Goal: Task Accomplishment & Management: Complete application form

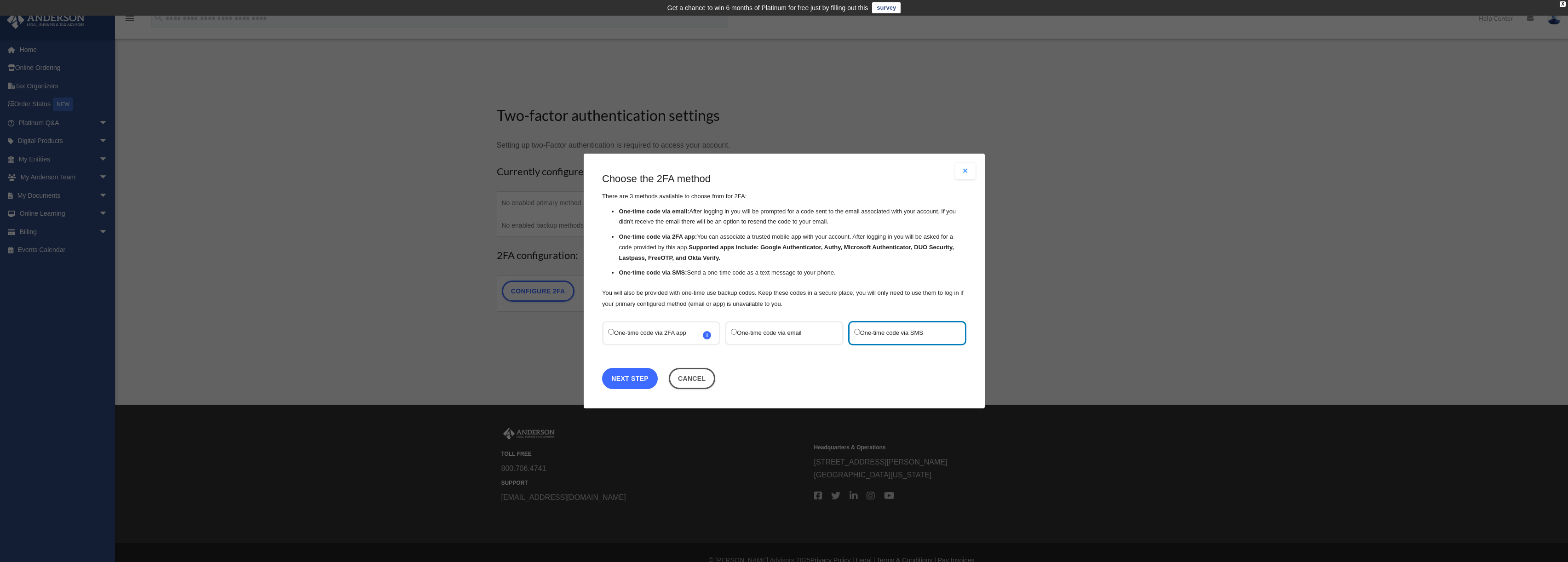
click at [637, 380] on link "Next Step" at bounding box center [630, 378] width 55 height 21
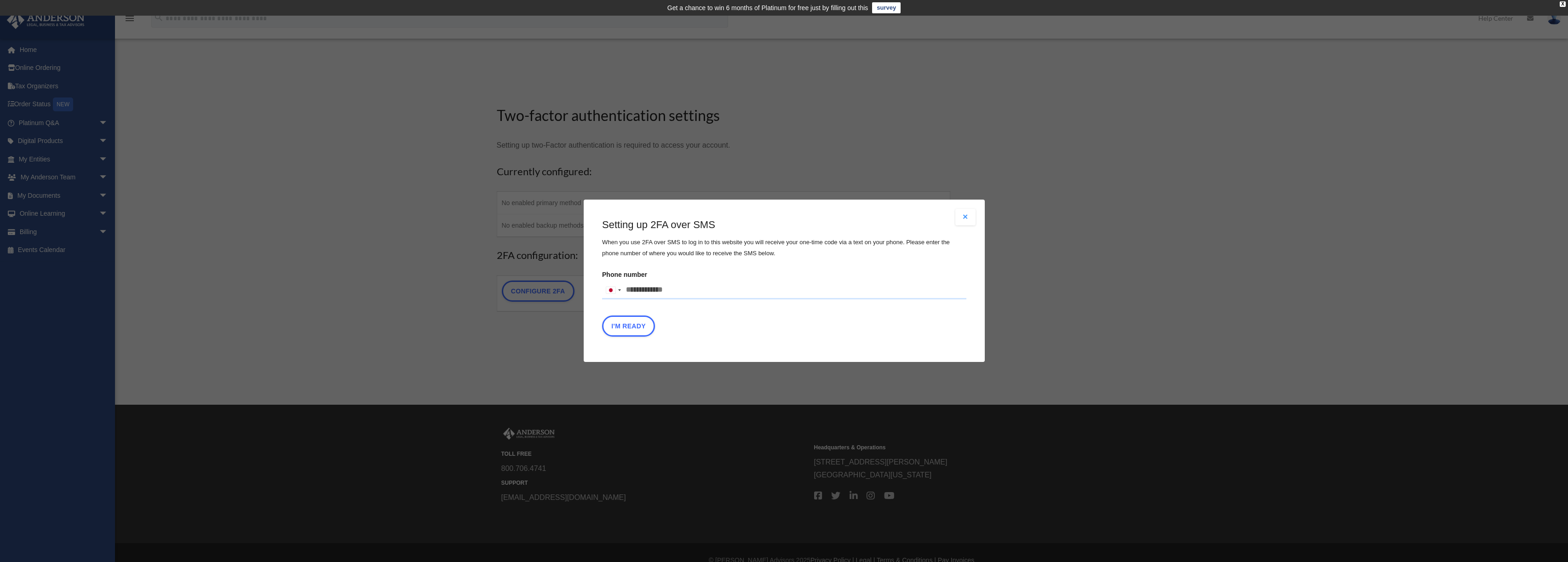
click at [682, 292] on input "Phone number United States +1 United Kingdom +44 Afghanistan (‫افغانستان‬‎) +93…" at bounding box center [784, 290] width 364 height 18
click at [617, 290] on div at bounding box center [613, 289] width 21 height 18
click at [702, 328] on span "+1" at bounding box center [706, 325] width 8 height 8
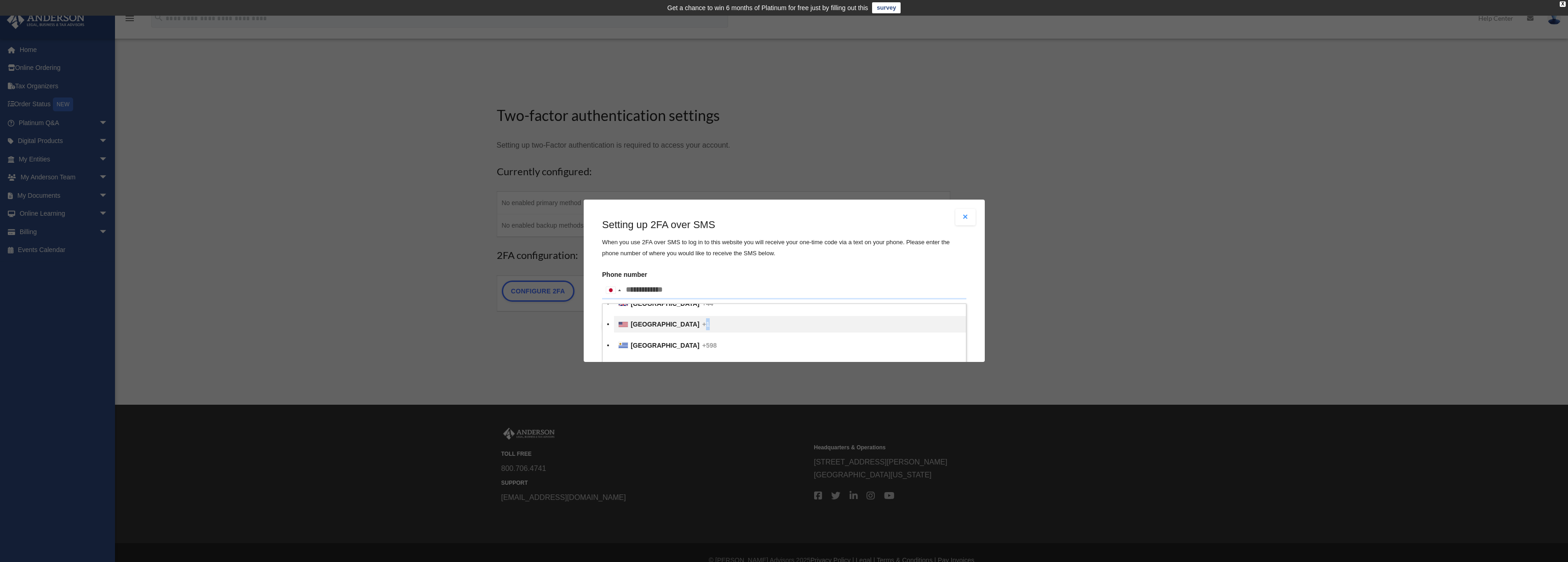
click at [0, 0] on input "text" at bounding box center [0, 0] width 0 height 0
click at [678, 289] on input "Phone number United States +1 United Kingdom +44 Afghanistan (‫افغانستان‬‎) +93…" at bounding box center [784, 290] width 364 height 18
type input "**********"
click at [840, 356] on div "Are you sure? Any unsaved changes will be lost! Yes No Choose the 2FA method Th…" at bounding box center [784, 280] width 401 height 162
click at [624, 334] on button "I'm Ready" at bounding box center [629, 326] width 53 height 21
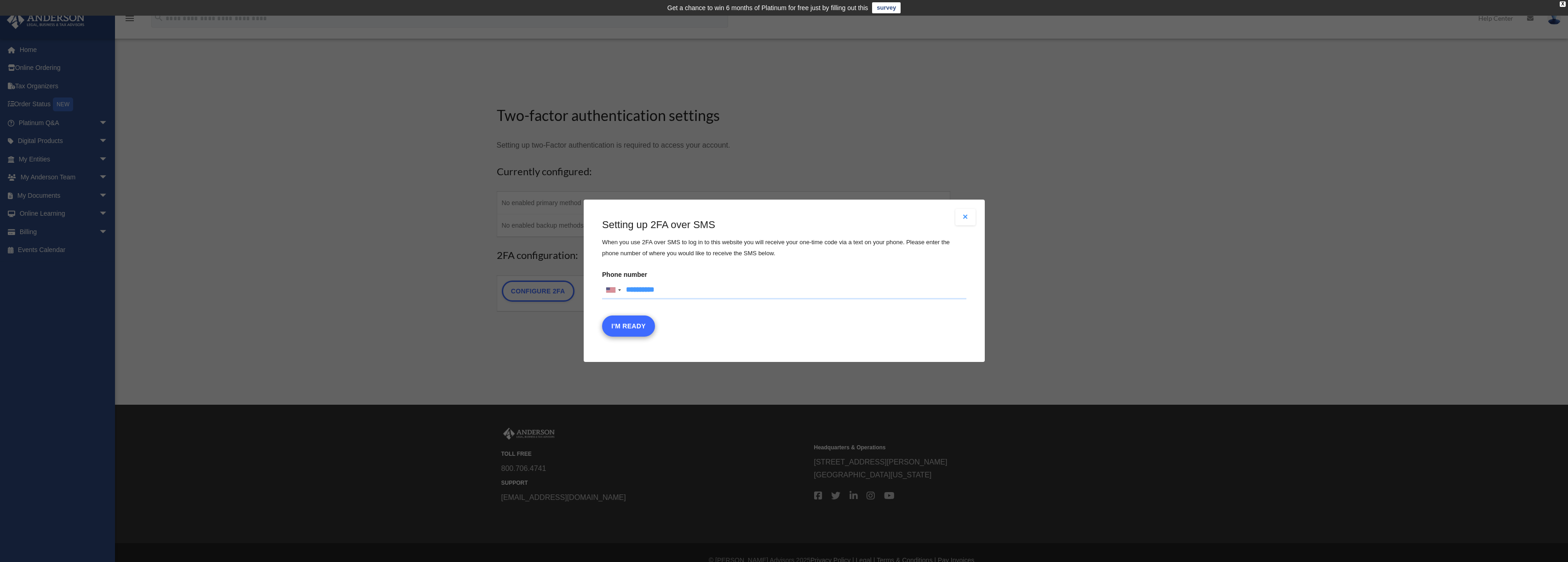
click at [643, 331] on fieldset "Setting up 2FA over SMS When you use 2FA over SMS to log in to this website you…" at bounding box center [784, 279] width 364 height 123
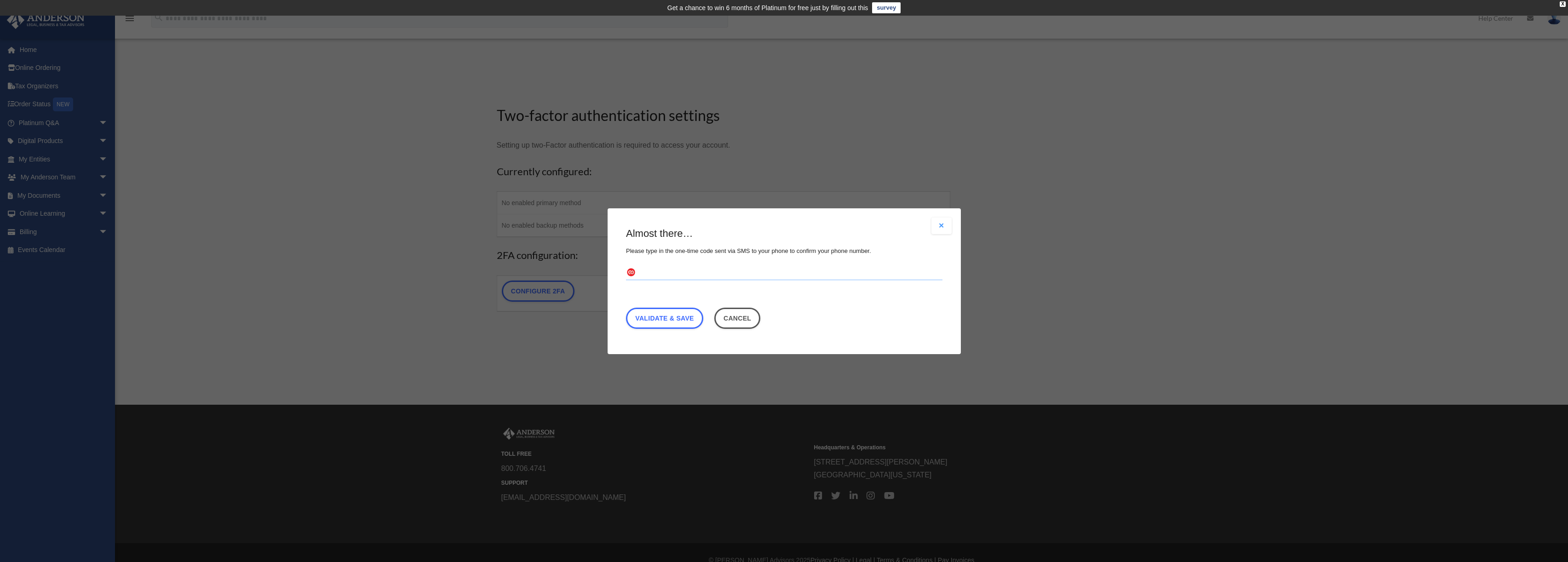
click at [667, 269] on input "text" at bounding box center [784, 272] width 317 height 15
type input "******"
click at [670, 313] on link "Validate & Save" at bounding box center [665, 317] width 77 height 21
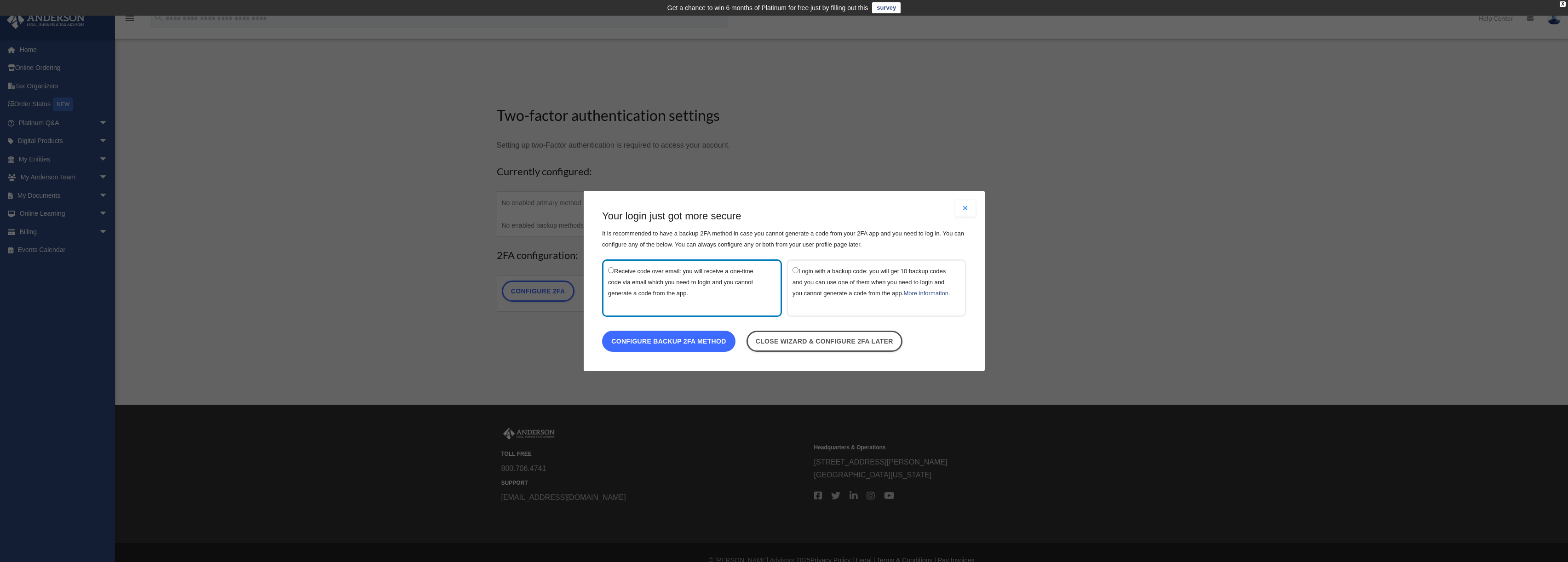
click at [663, 350] on link "Configure backup 2FA method" at bounding box center [669, 340] width 133 height 21
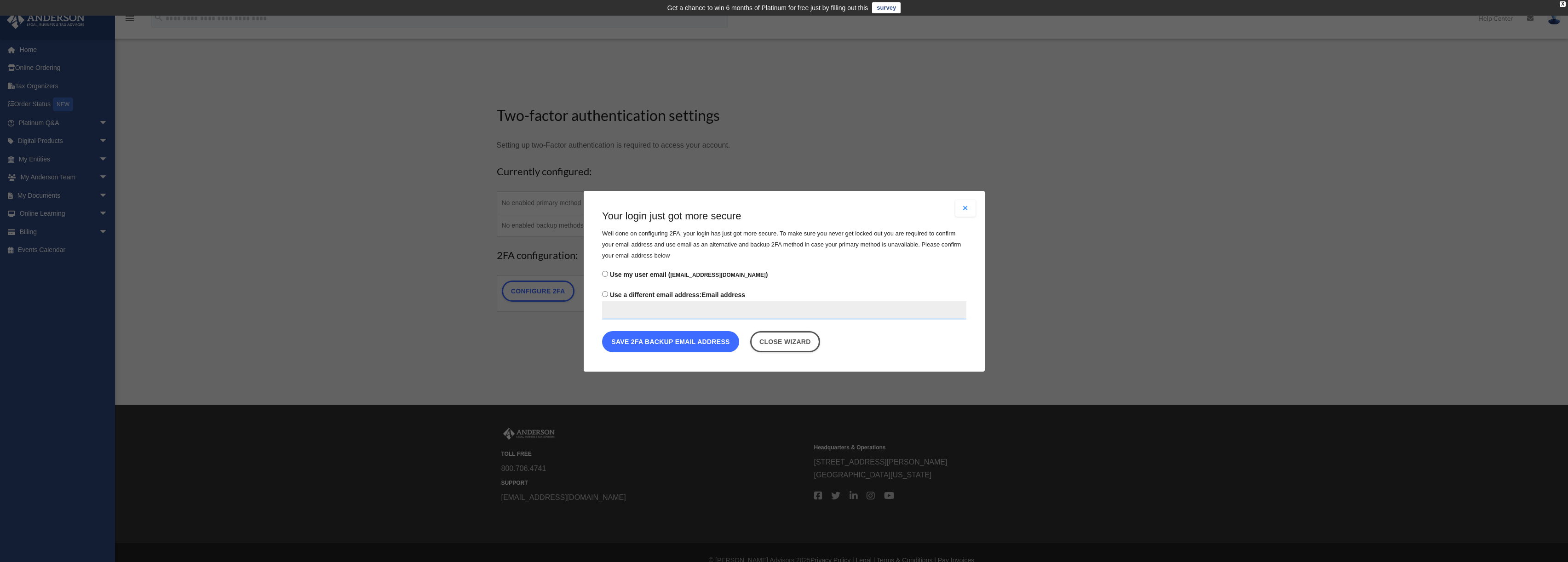
click at [662, 344] on button "Save 2FA backup email address" at bounding box center [671, 340] width 137 height 21
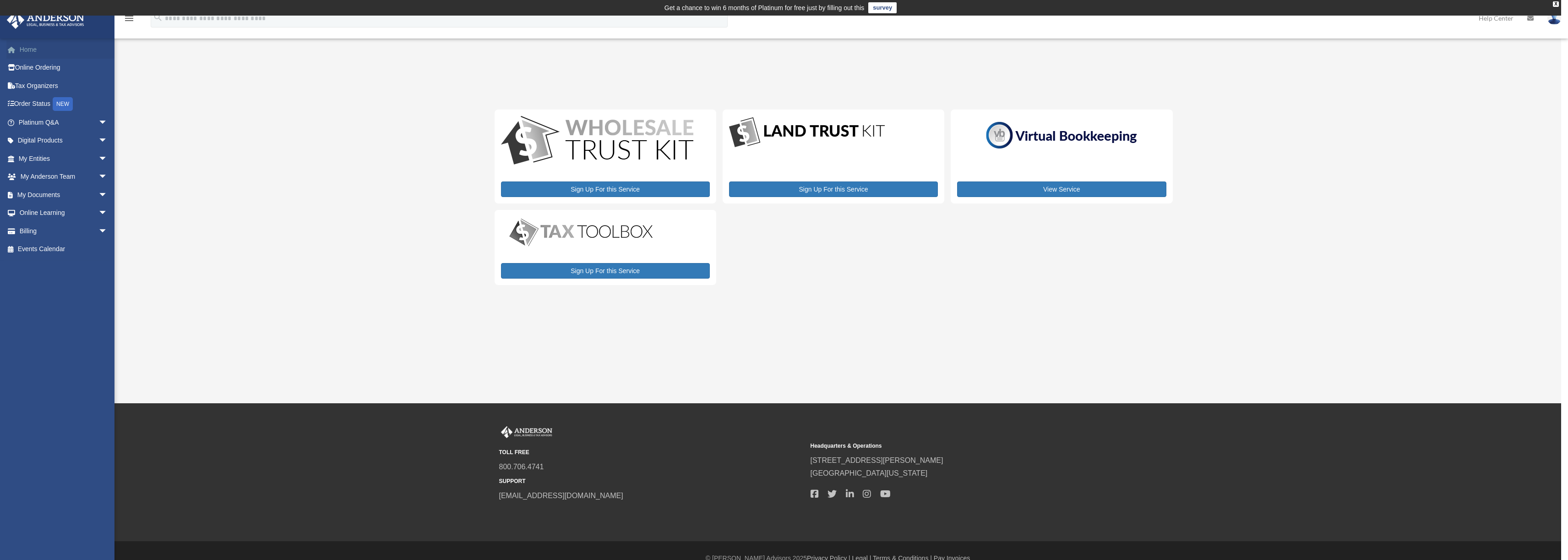
click at [30, 54] on link "Home" at bounding box center [64, 50] width 115 height 18
click at [69, 67] on link "Online Ordering" at bounding box center [64, 68] width 115 height 18
drag, startPoint x: 238, startPoint y: 91, endPoint x: 229, endPoint y: 87, distance: 9.8
drag, startPoint x: 229, startPoint y: 87, endPoint x: 204, endPoint y: 68, distance: 31.4
click at [204, 68] on div "My Services protoncse@gmail.com Sign Out protoncse@gmail.com Home Online Orderi…" at bounding box center [780, 209] width 1561 height 387
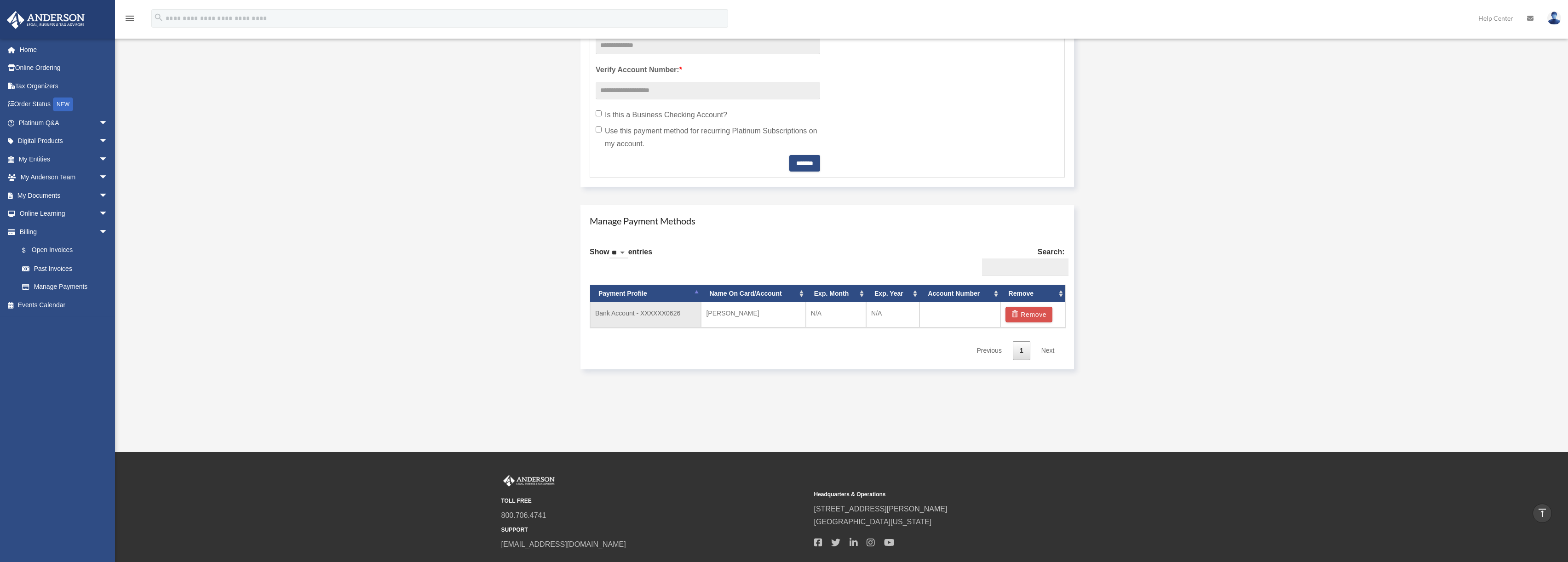
scroll to position [413, 0]
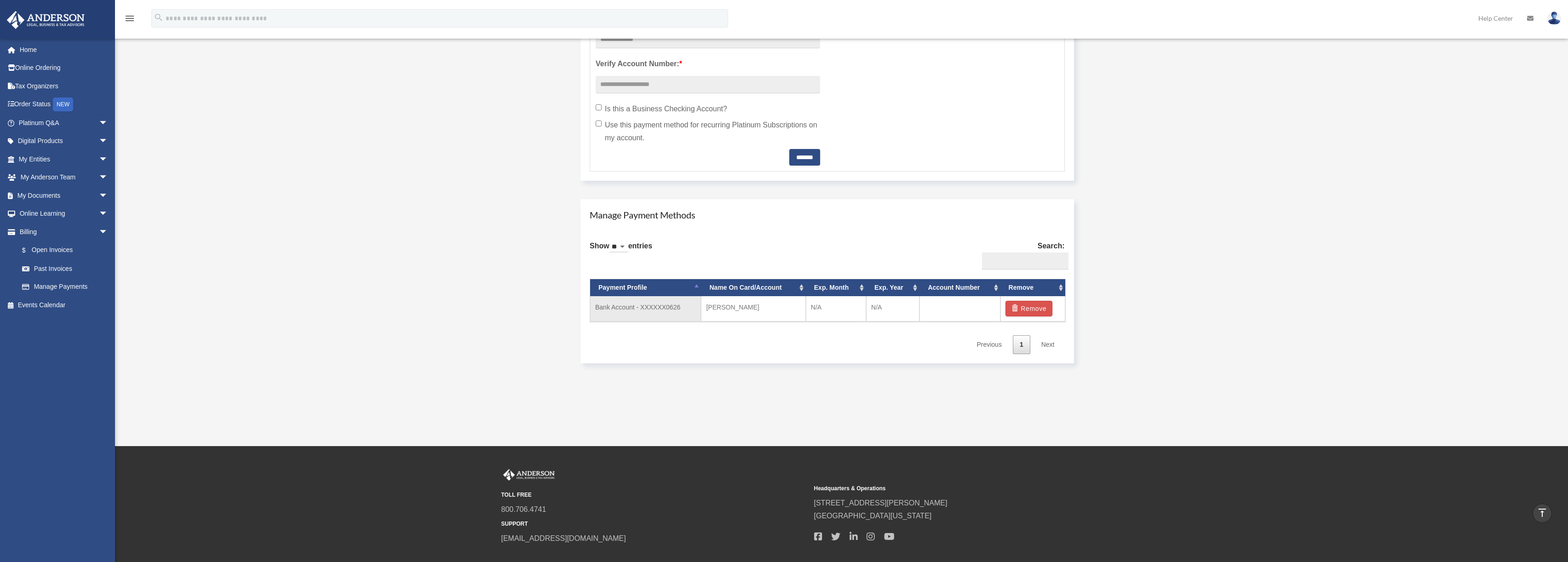
click at [724, 307] on td "[PERSON_NAME]" at bounding box center [754, 308] width 105 height 25
click at [628, 309] on td "Bank Account - XXXXXX0626" at bounding box center [646, 308] width 111 height 25
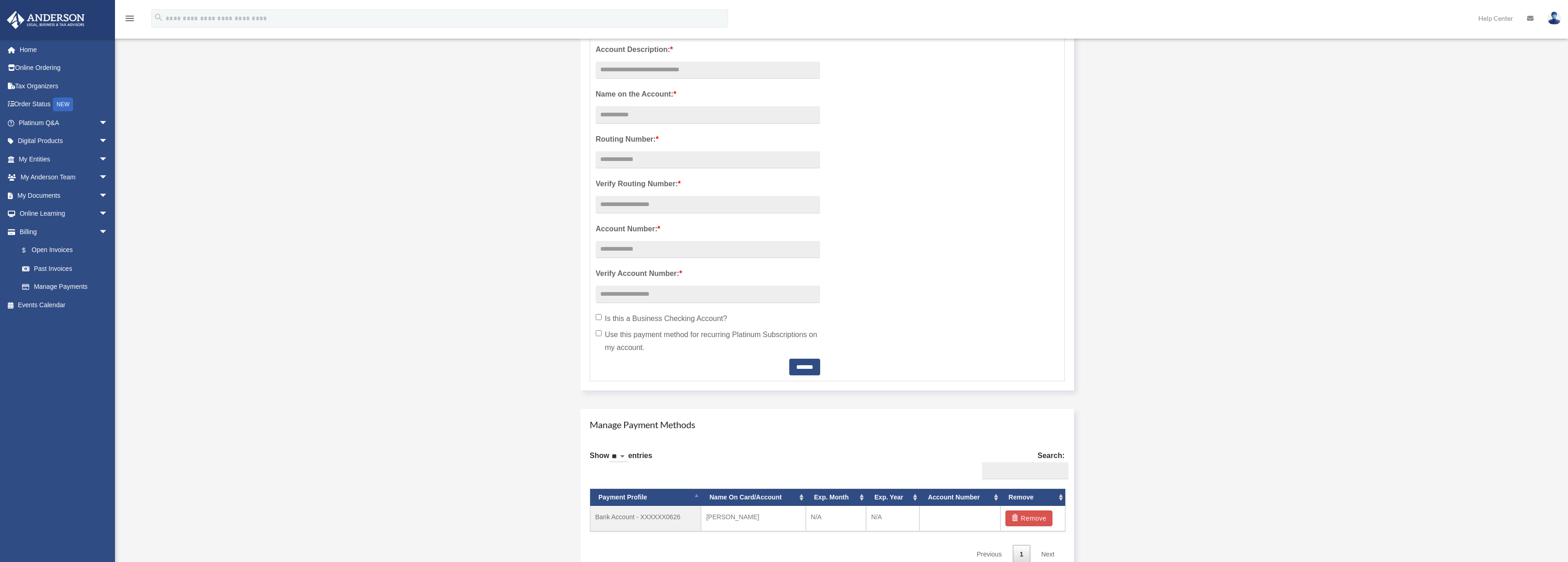
scroll to position [276, 0]
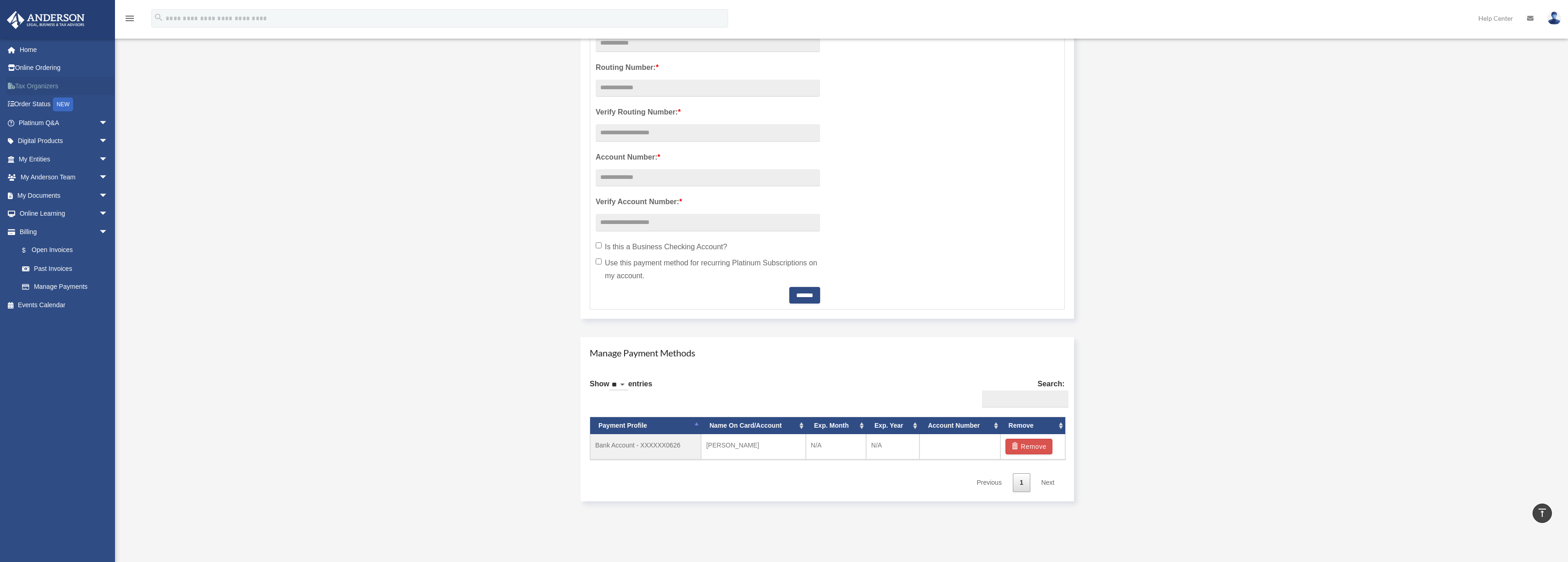
click at [43, 89] on link "Tax Organizers" at bounding box center [64, 86] width 116 height 18
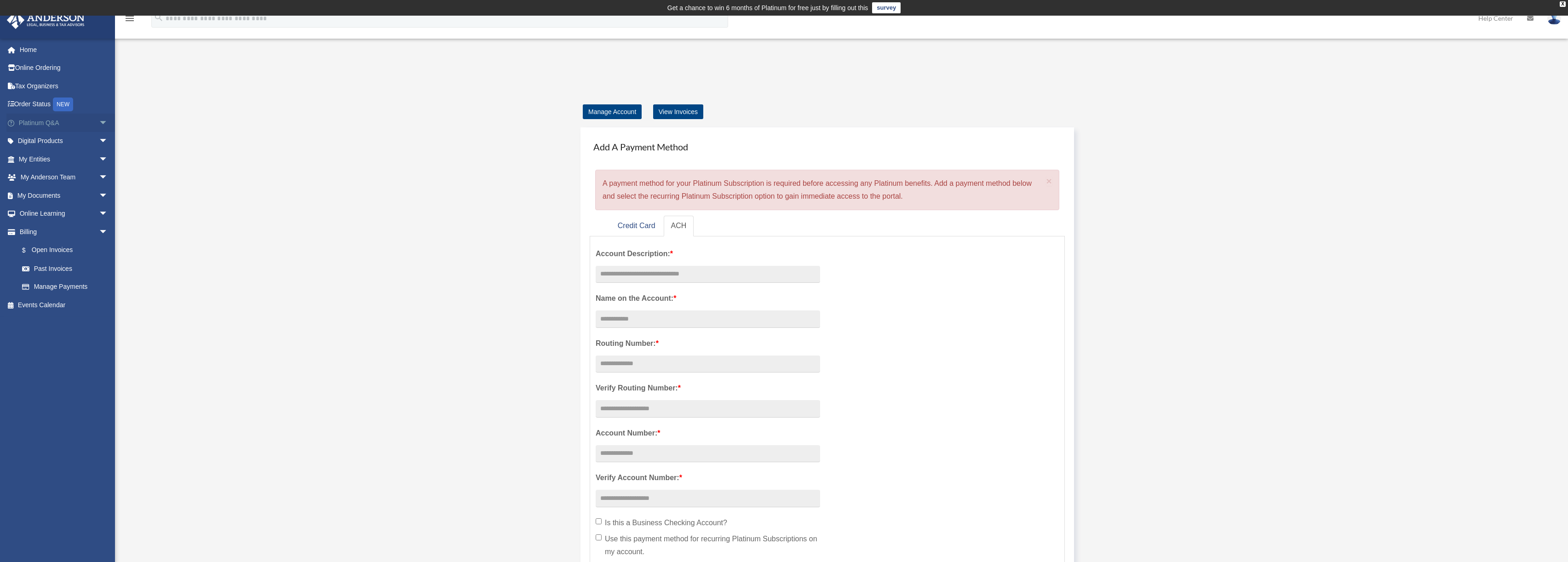
click at [99, 121] on span "arrow_drop_down" at bounding box center [108, 122] width 18 height 18
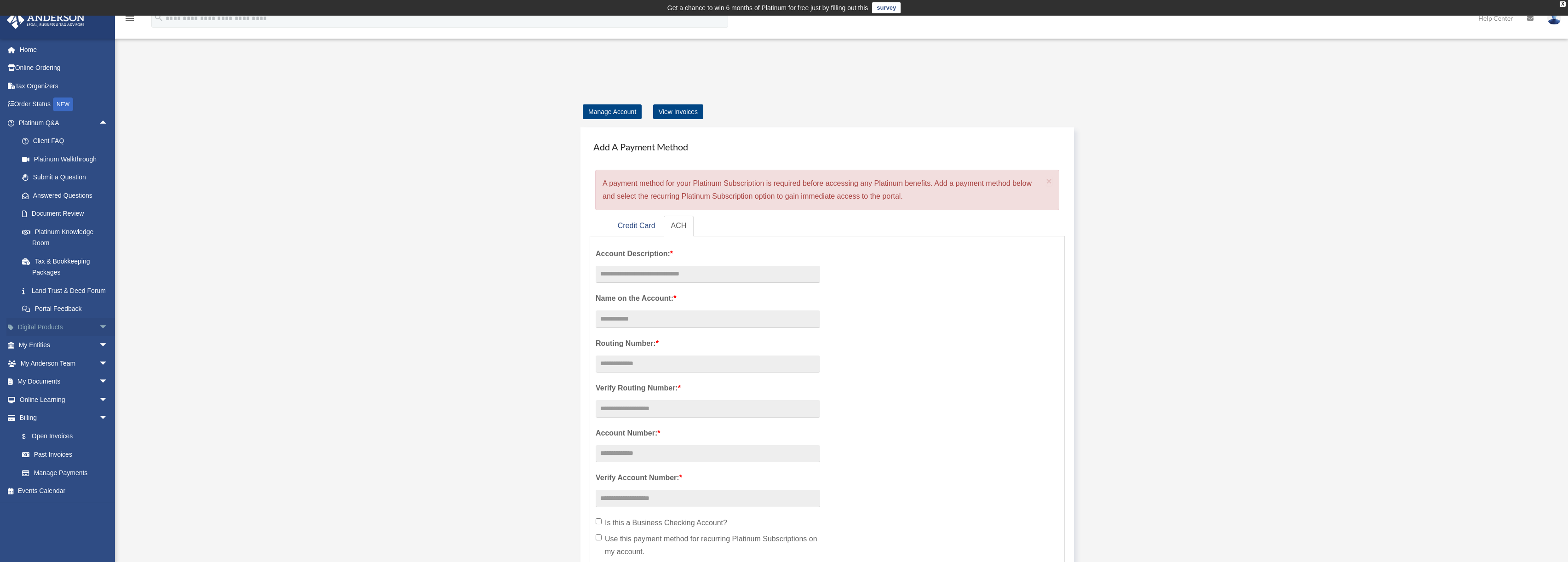
click at [99, 335] on span "arrow_drop_down" at bounding box center [108, 327] width 18 height 18
click at [99, 424] on span "arrow_drop_down" at bounding box center [108, 418] width 18 height 18
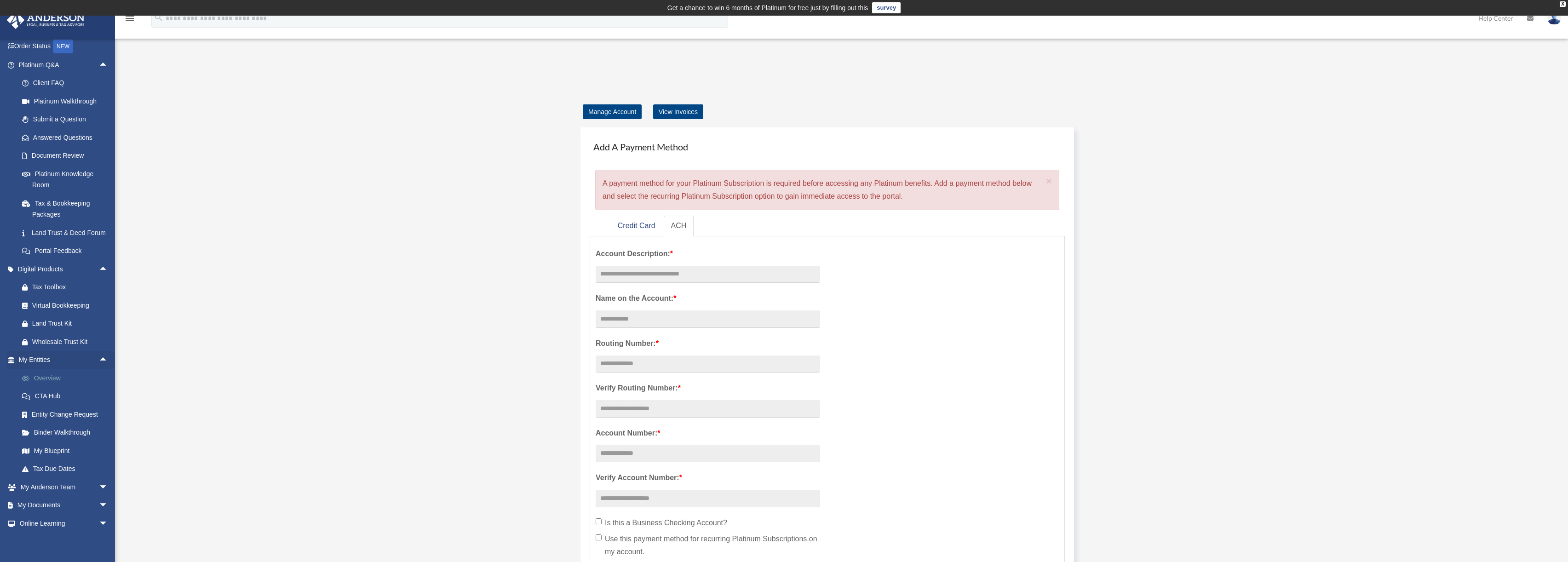
scroll to position [92, 0]
click at [99, 463] on span "arrow_drop_down" at bounding box center [108, 453] width 18 height 18
click at [50, 388] on link "My Anderson Team" at bounding box center [67, 380] width 109 height 18
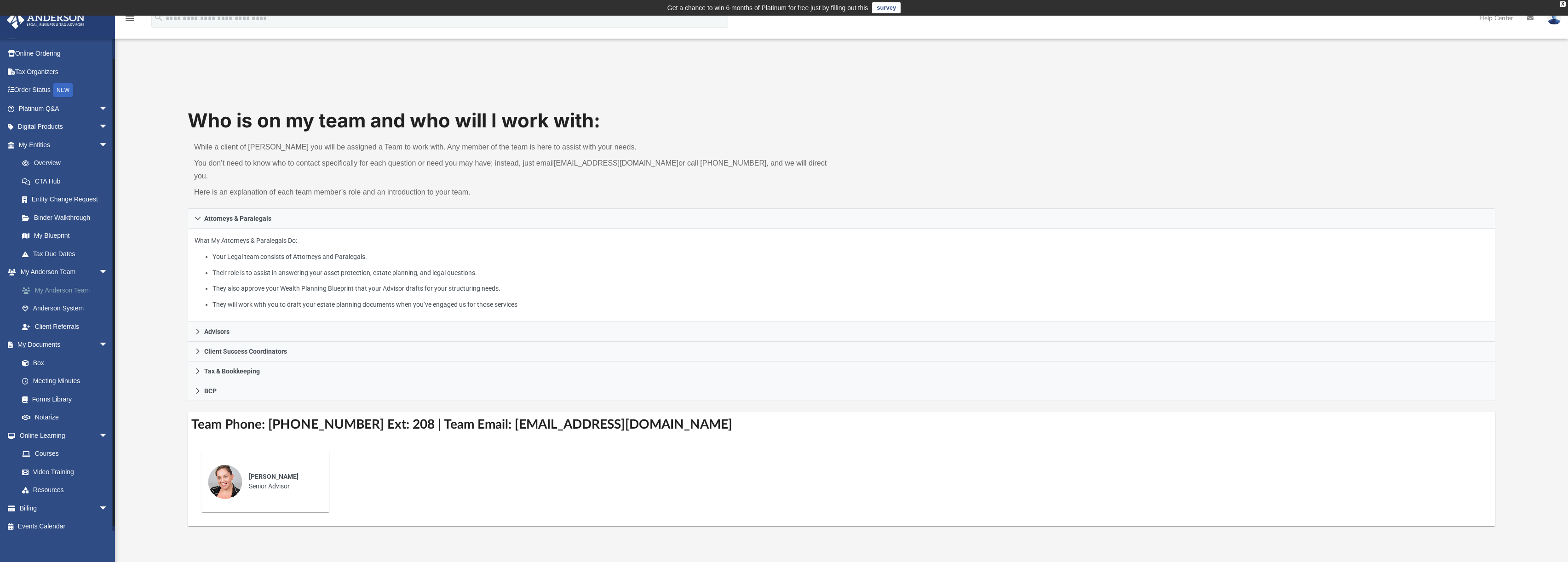
scroll to position [21, 0]
click at [72, 303] on link "Anderson System" at bounding box center [67, 302] width 109 height 18
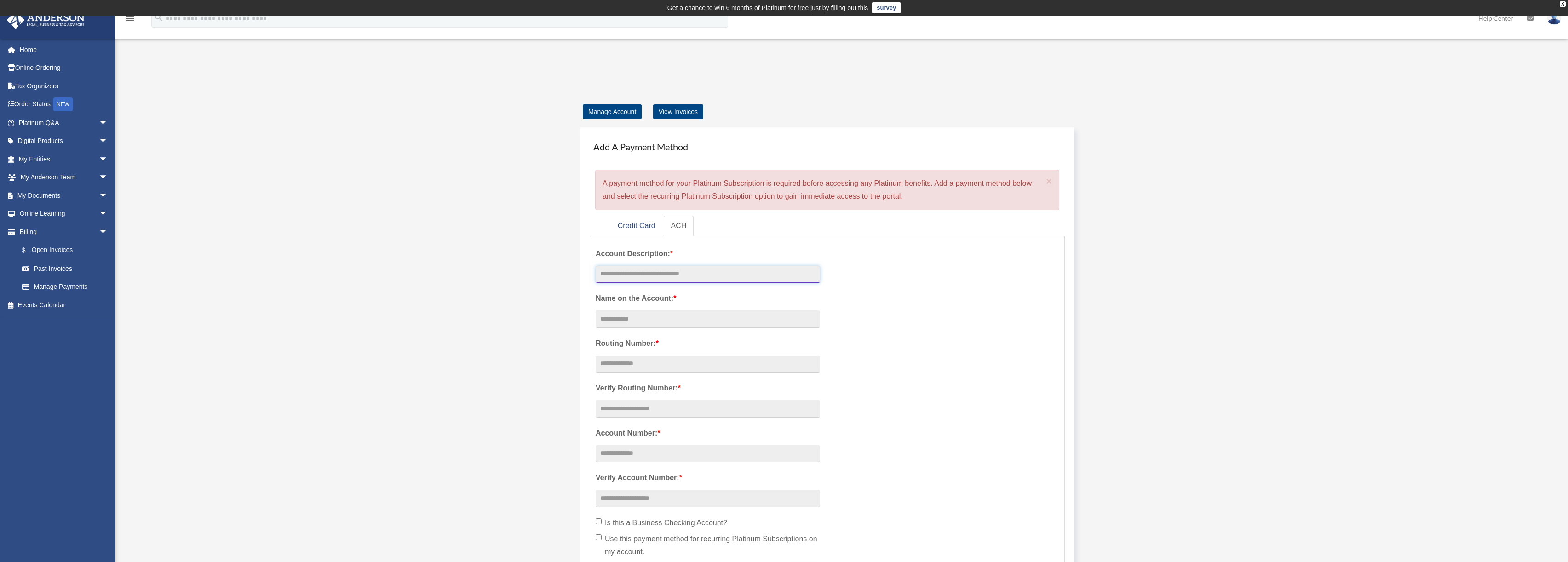
click at [689, 268] on input "text" at bounding box center [707, 274] width 224 height 18
type input "********"
type input "**********"
type input "*********"
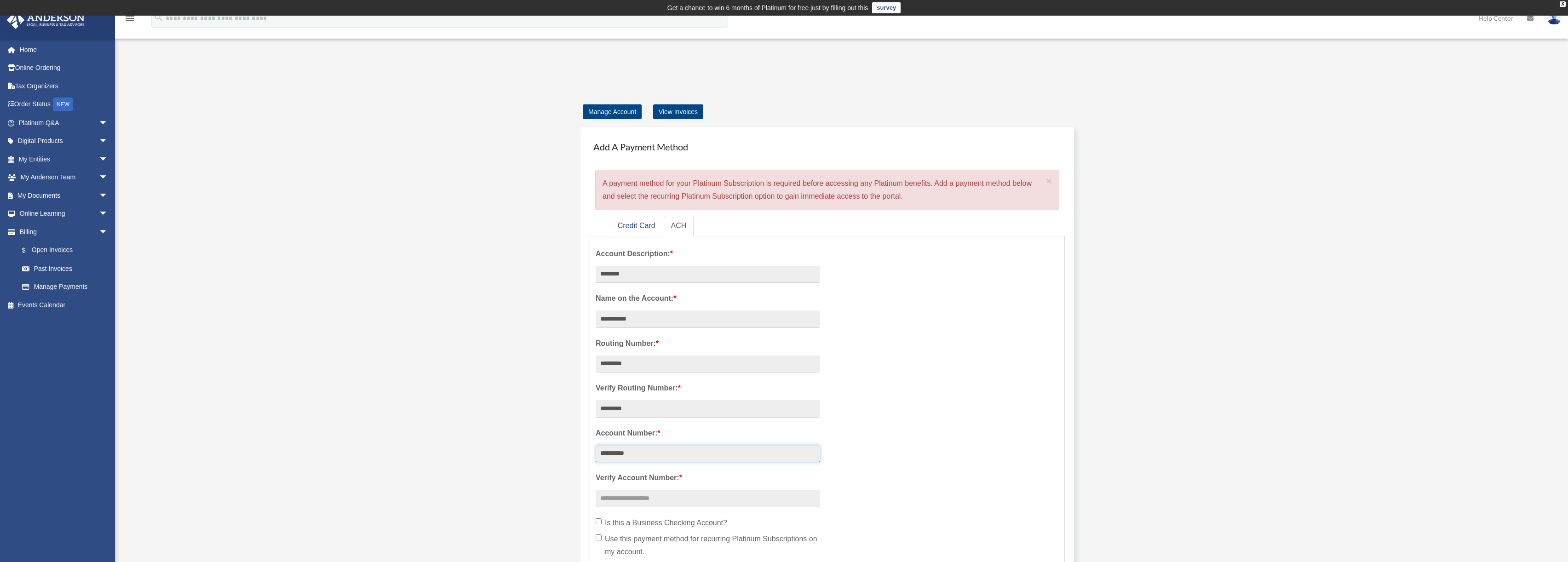
type input "**********"
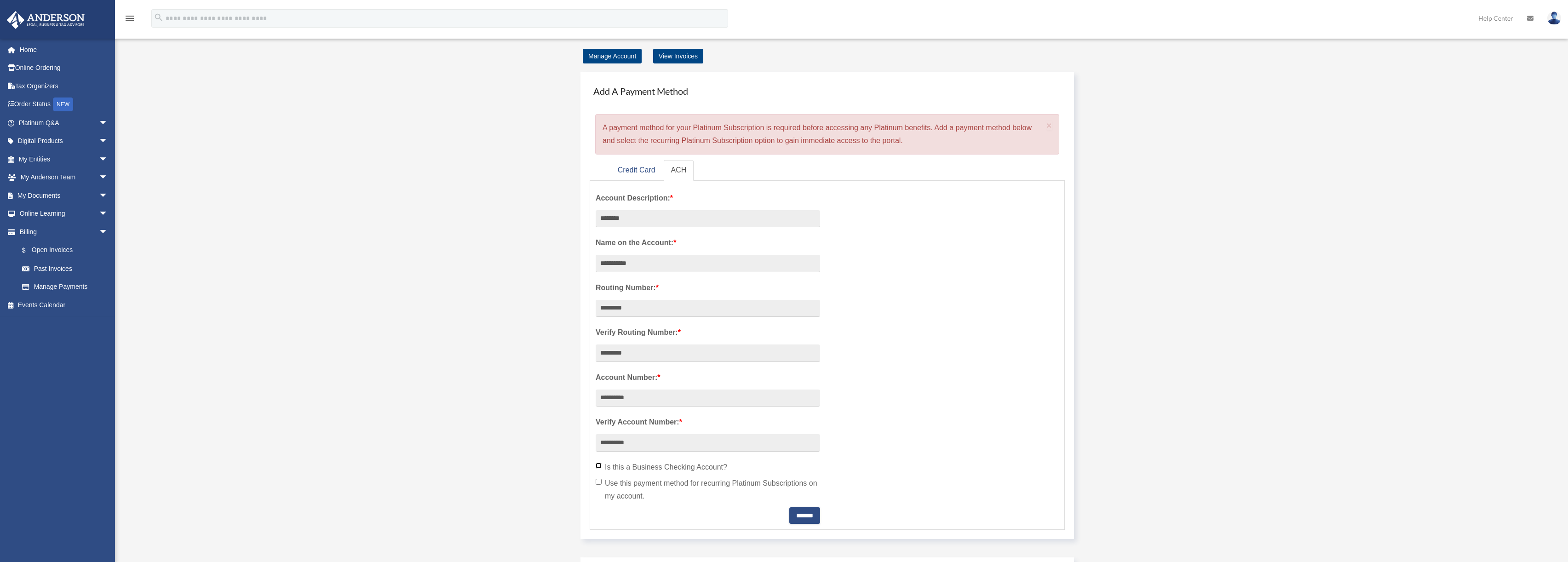
scroll to position [184, 0]
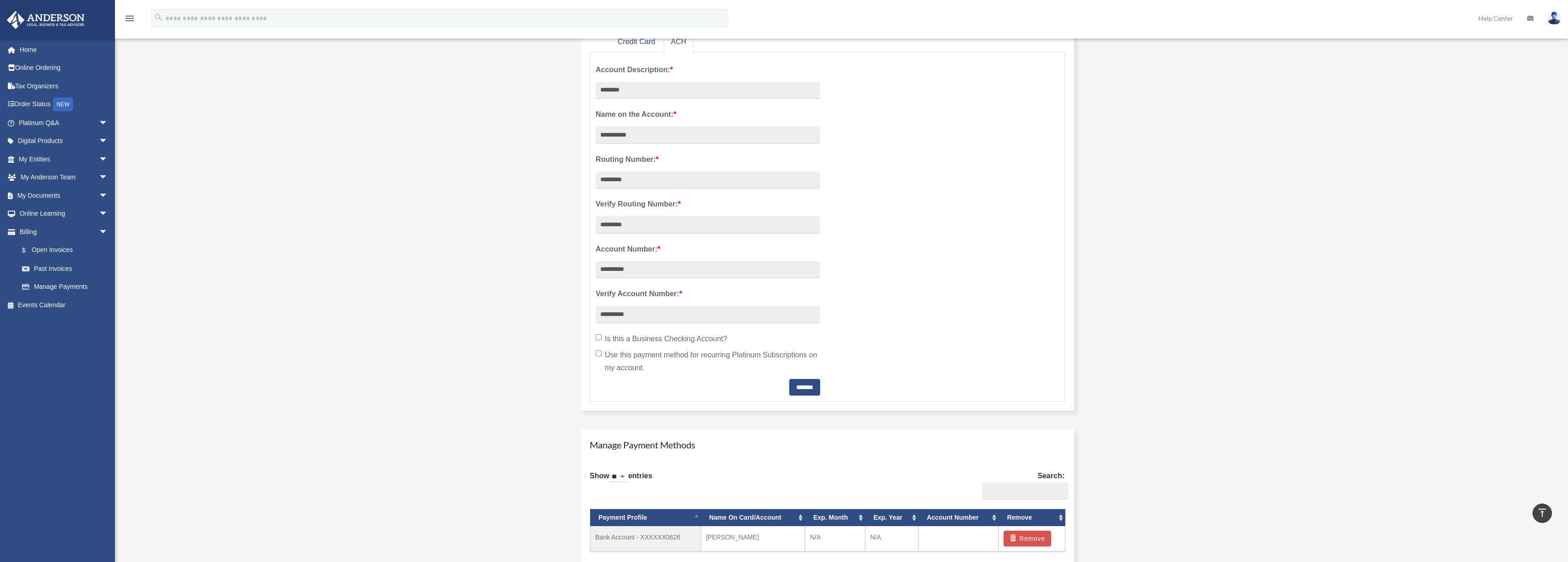
click at [641, 357] on label "Use this payment method for recurring Platinum Subscriptions on my account." at bounding box center [707, 361] width 224 height 25
click at [738, 357] on label "Use this payment method for recurring Platinum Subscriptions on my account." at bounding box center [707, 361] width 224 height 25
click at [739, 353] on label "Use this payment method for recurring Platinum Subscriptions on my account." at bounding box center [707, 361] width 224 height 25
click at [794, 388] on input "*******" at bounding box center [805, 386] width 31 height 16
drag, startPoint x: 603, startPoint y: 272, endPoint x: 598, endPoint y: 271, distance: 5.1
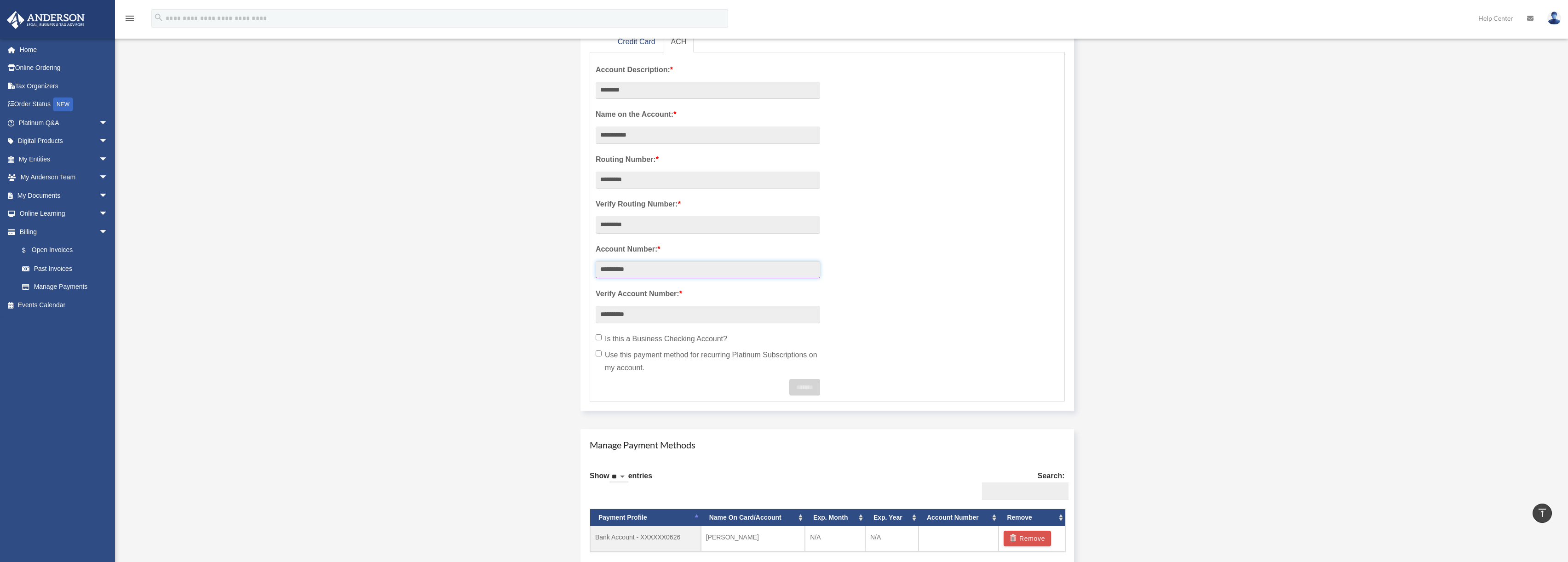
click at [598, 271] on input "**********" at bounding box center [707, 269] width 224 height 18
type input "**********"
click at [437, 351] on div "Add Card protoncse@gmail.com Sign Out protoncse@gmail.com Home Online Ordering …" at bounding box center [784, 253] width 1568 height 718
click at [653, 359] on label "Use this payment method for recurring Platinum Subscriptions on my account." at bounding box center [707, 361] width 224 height 25
click at [648, 272] on input "**********" at bounding box center [707, 269] width 224 height 18
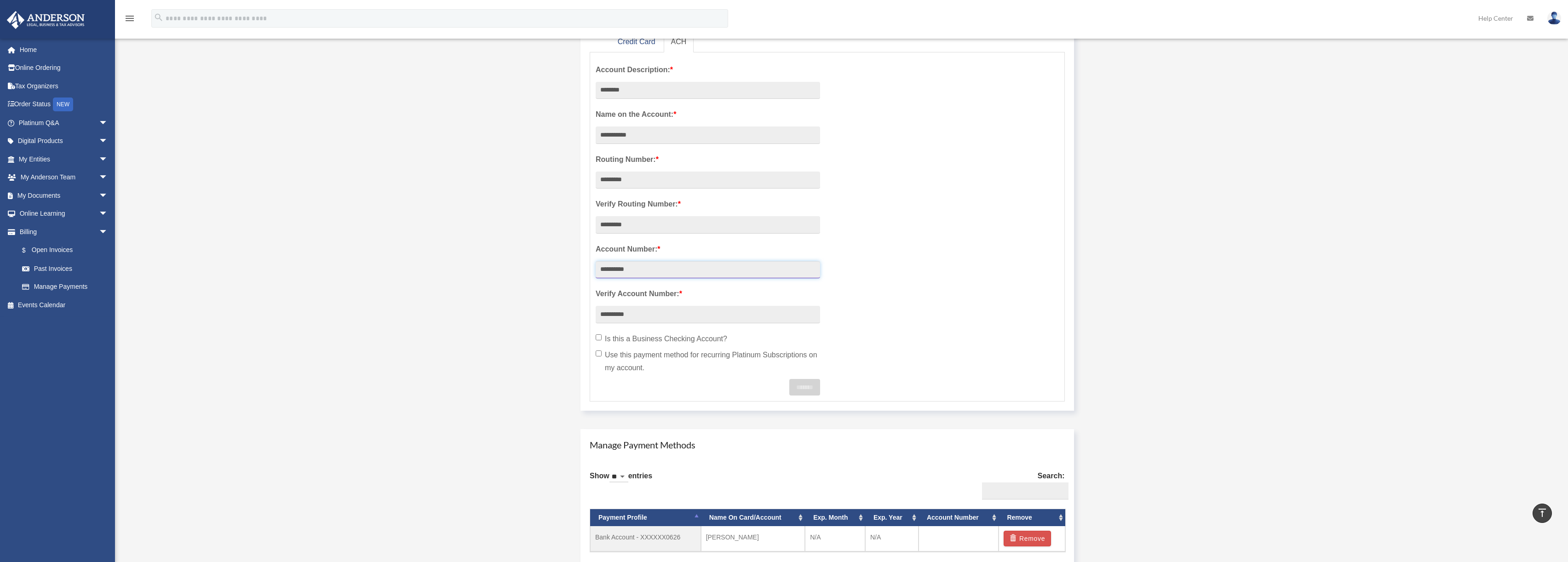
click at [648, 272] on input "**********" at bounding box center [707, 269] width 224 height 18
click at [544, 263] on div "Manage Account View Invoices Add A Payment Method × A payment method for your P…" at bounding box center [841, 262] width 701 height 681
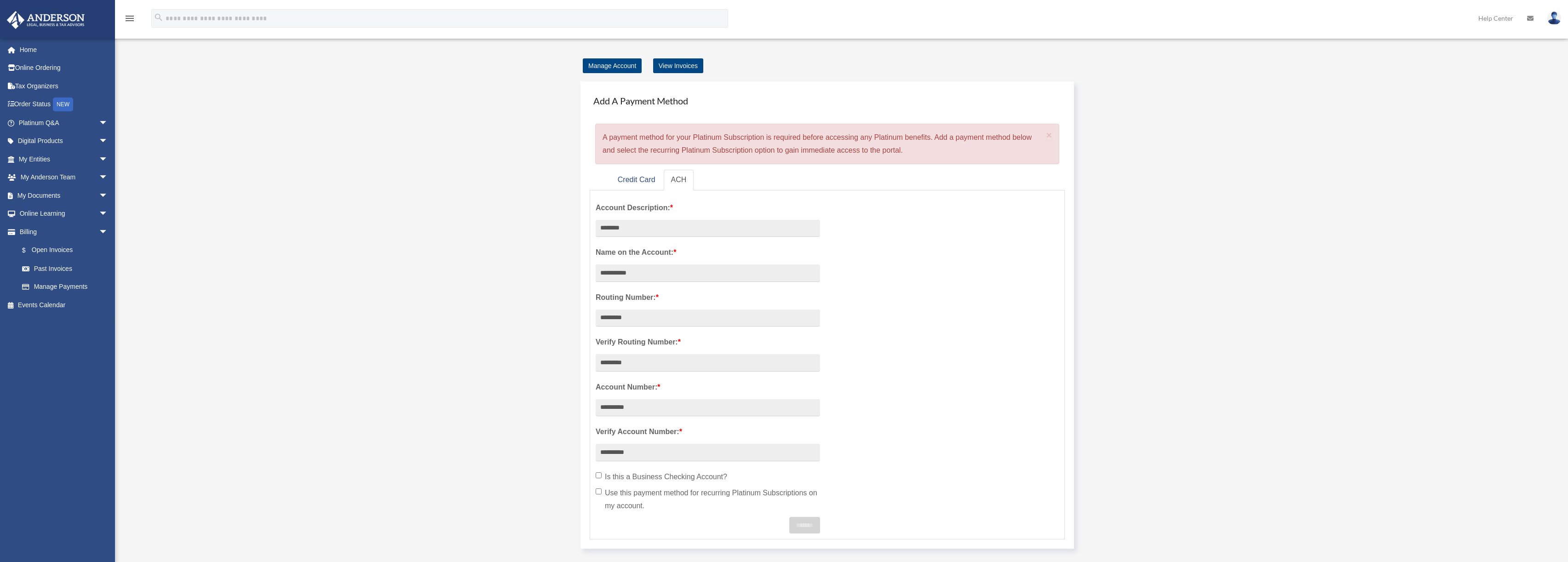
scroll to position [138, 0]
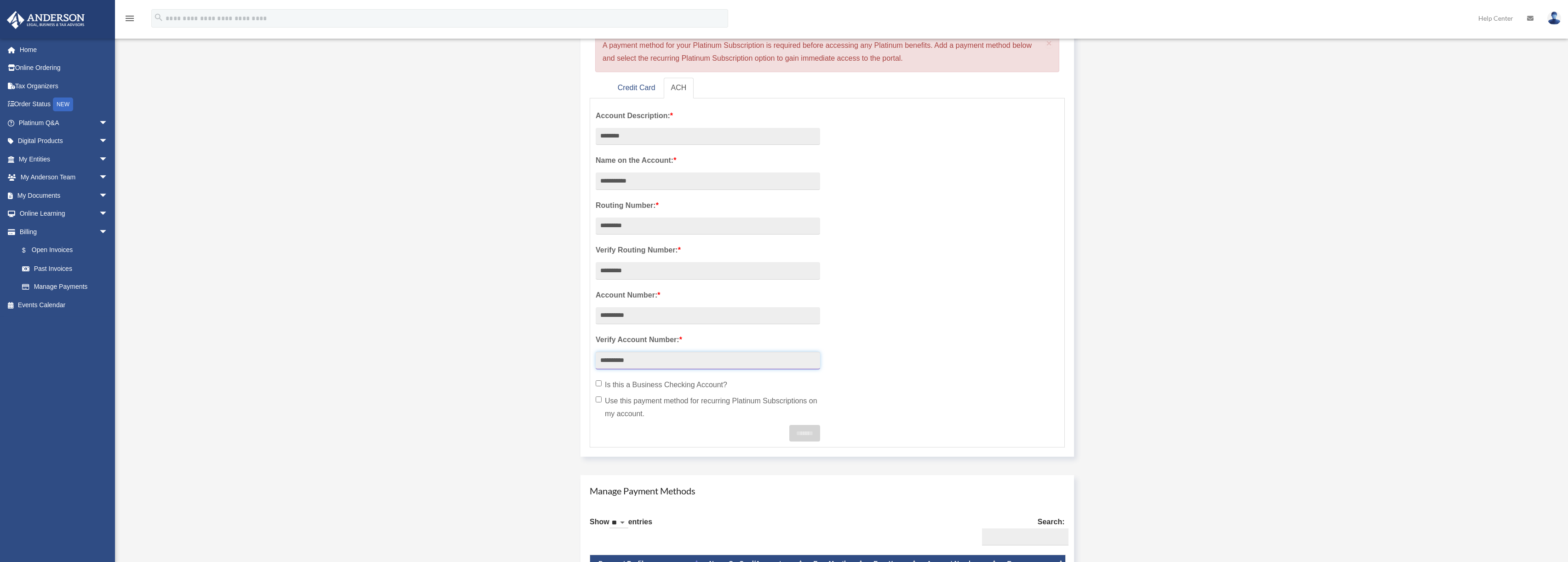
click at [664, 363] on input "**********" at bounding box center [707, 360] width 224 height 18
click at [663, 363] on input "**********" at bounding box center [707, 360] width 224 height 18
type input "**********"
click at [625, 399] on label "Use this payment method for recurring Platinum Subscriptions on my account." at bounding box center [707, 406] width 224 height 25
click at [624, 380] on label "Is this a Business Checking Account?" at bounding box center [707, 384] width 224 height 13
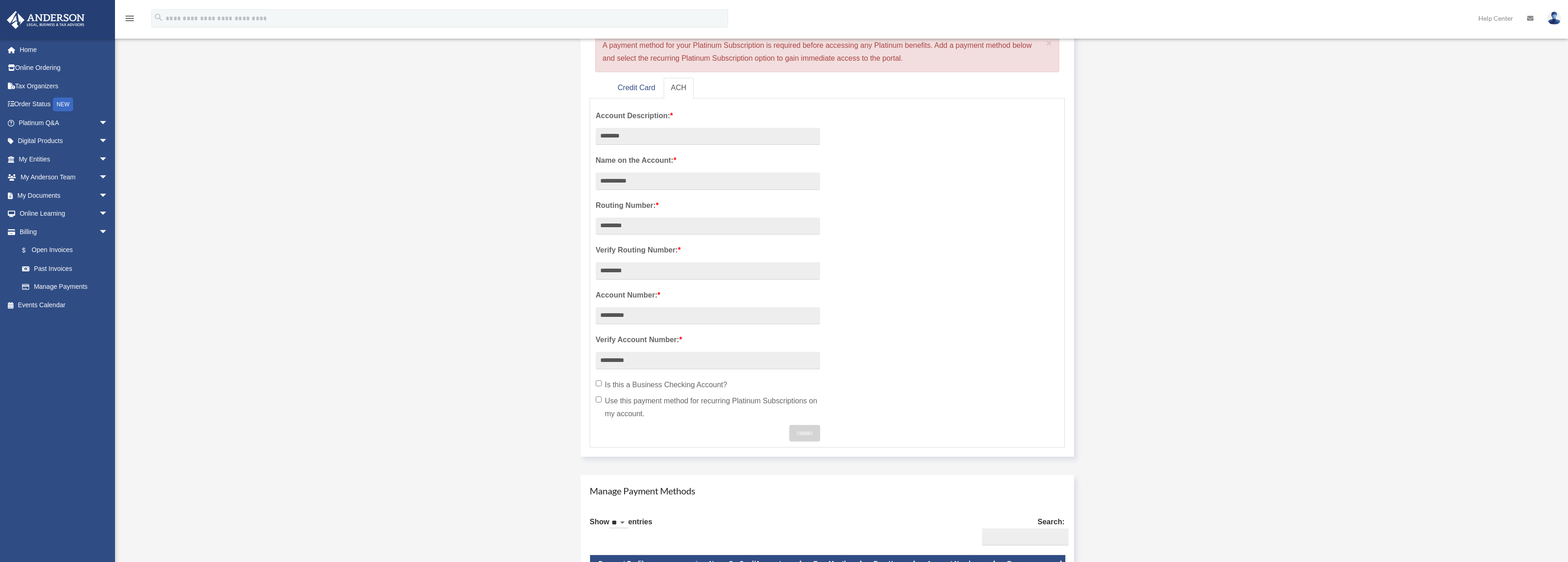
click at [621, 385] on label "Is this a Business Checking Account?" at bounding box center [707, 384] width 224 height 13
click at [619, 401] on label "Use this payment method for recurring Platinum Subscriptions on my account." at bounding box center [707, 406] width 224 height 25
click at [646, 321] on input "**********" at bounding box center [707, 316] width 224 height 18
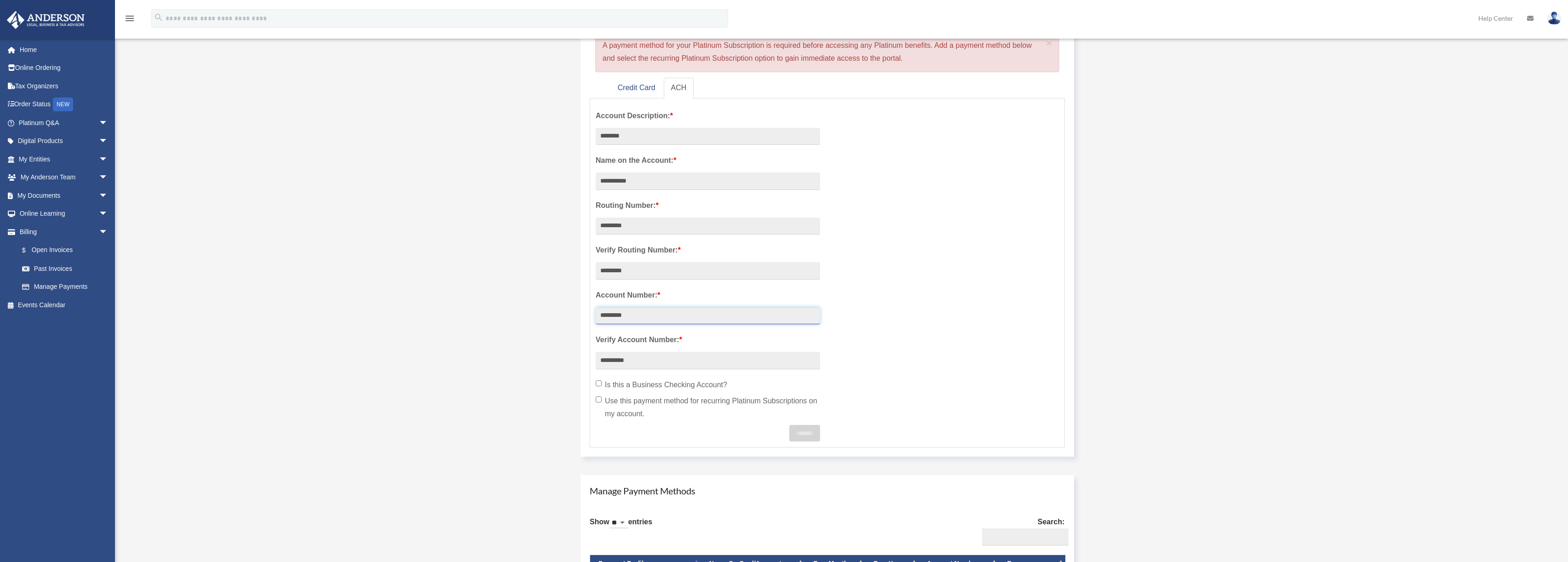
type input "**********"
click at [528, 293] on div "Manage Account View Invoices Add A Payment Method × A payment method for your P…" at bounding box center [841, 308] width 701 height 681
click at [648, 142] on input "********" at bounding box center [707, 136] width 224 height 18
click at [908, 271] on div "**********" at bounding box center [827, 273] width 477 height 337
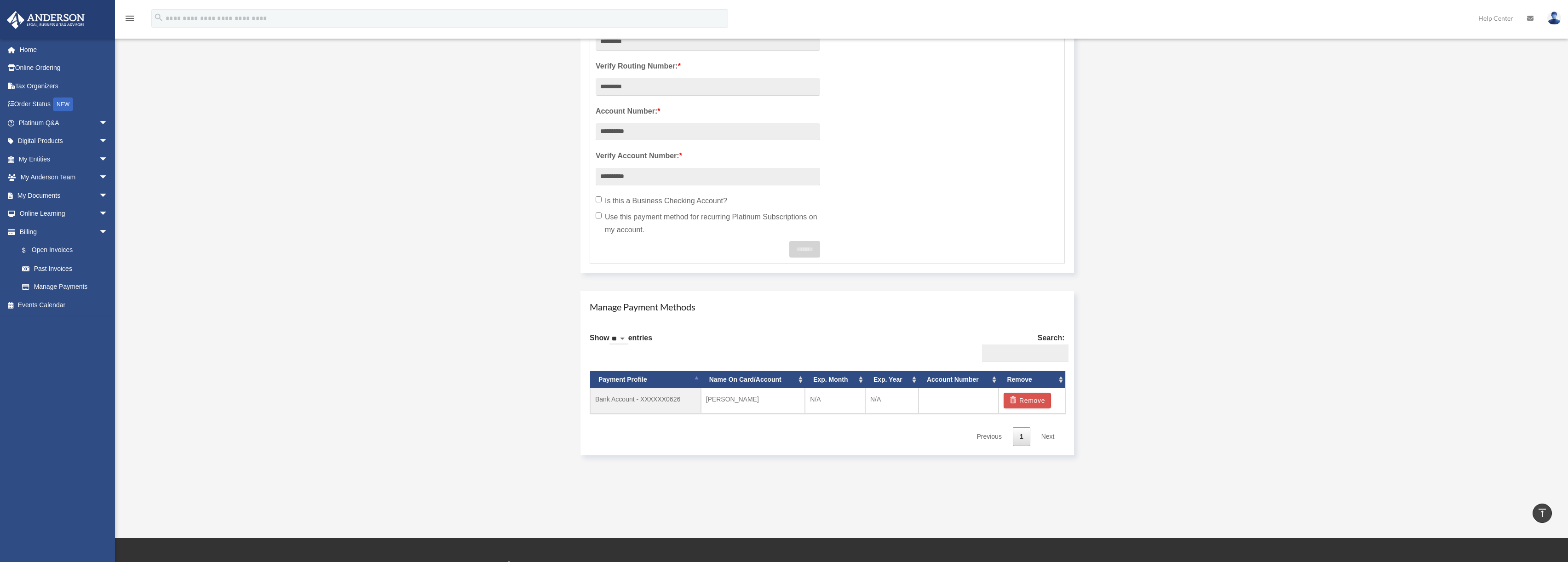
scroll to position [92, 0]
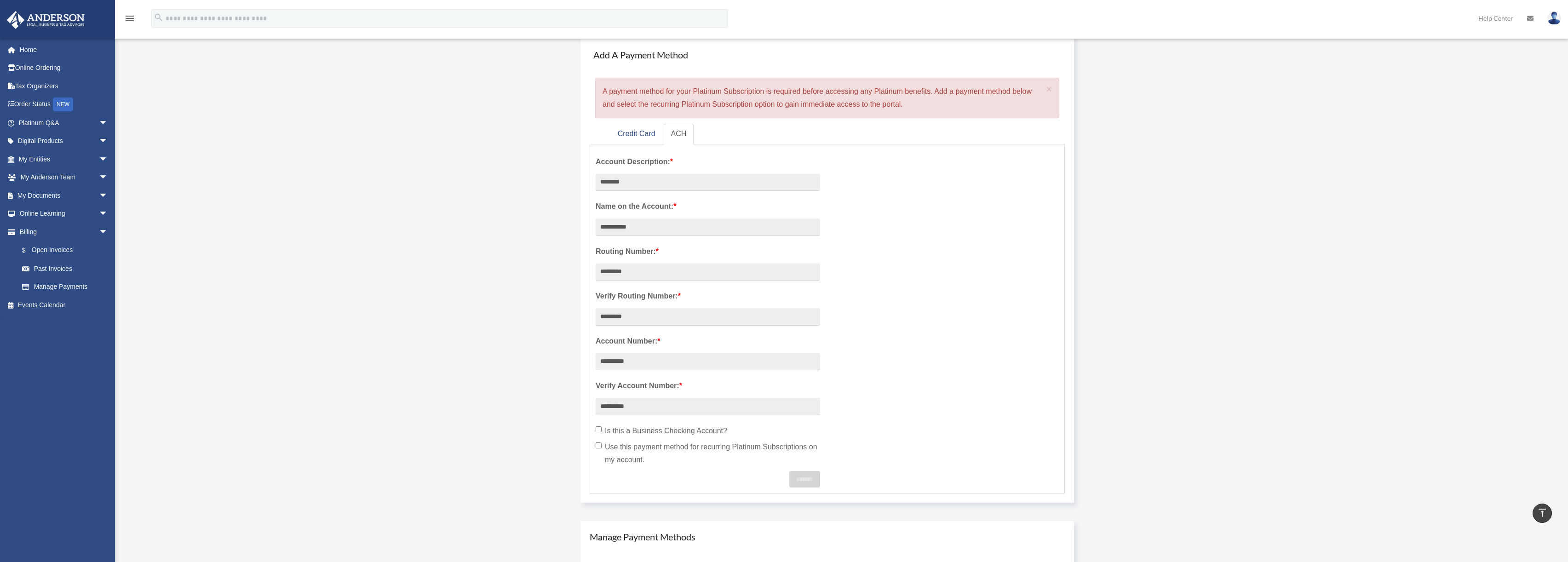
click at [465, 266] on div "Add Card protoncse@gmail.com Sign Out protoncse@gmail.com Home Online Ordering …" at bounding box center [784, 345] width 1568 height 718
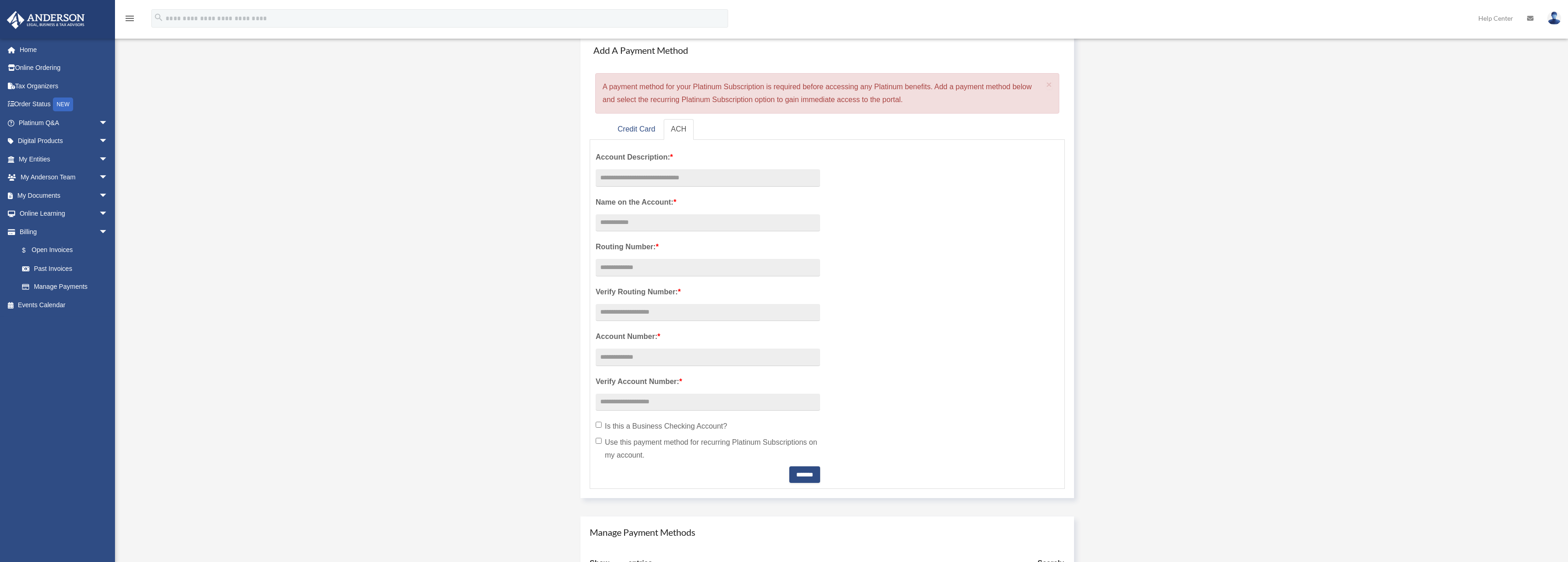
scroll to position [92, 0]
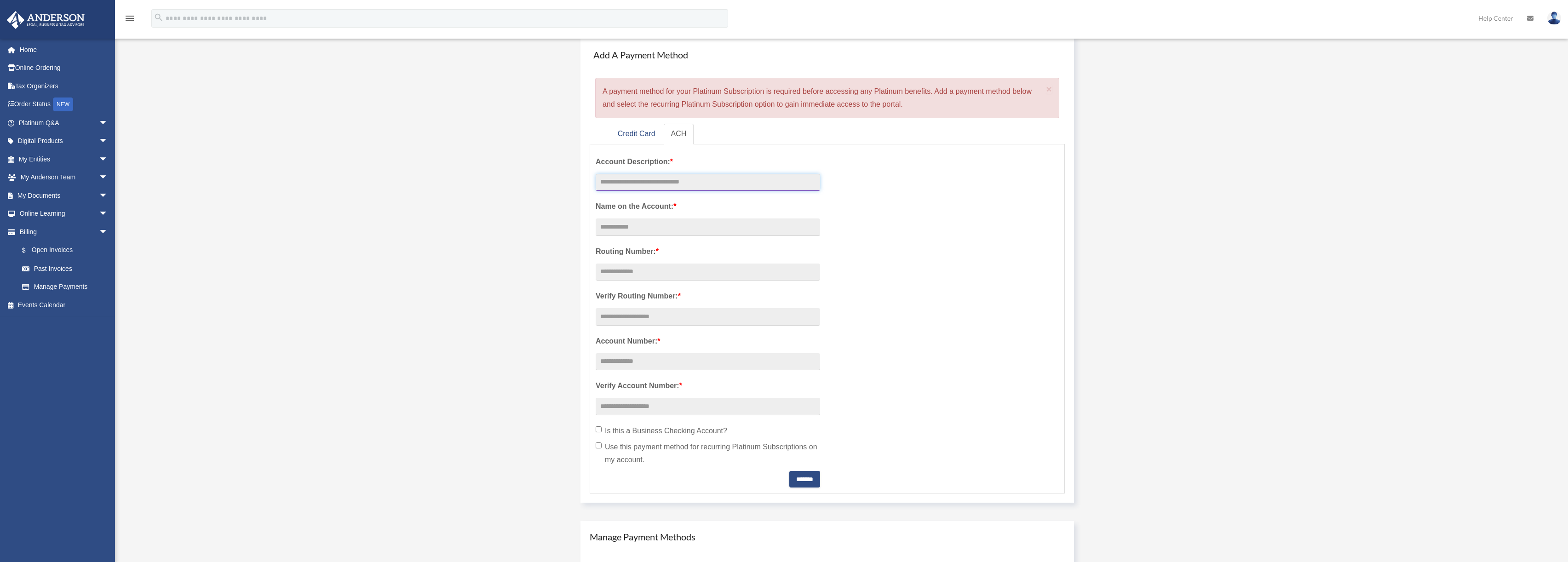
click at [653, 181] on input "text" at bounding box center [707, 182] width 224 height 18
type input "********"
click at [641, 234] on input "Account Description: *" at bounding box center [707, 227] width 224 height 18
type input "**********"
click at [636, 276] on input "text" at bounding box center [707, 272] width 224 height 18
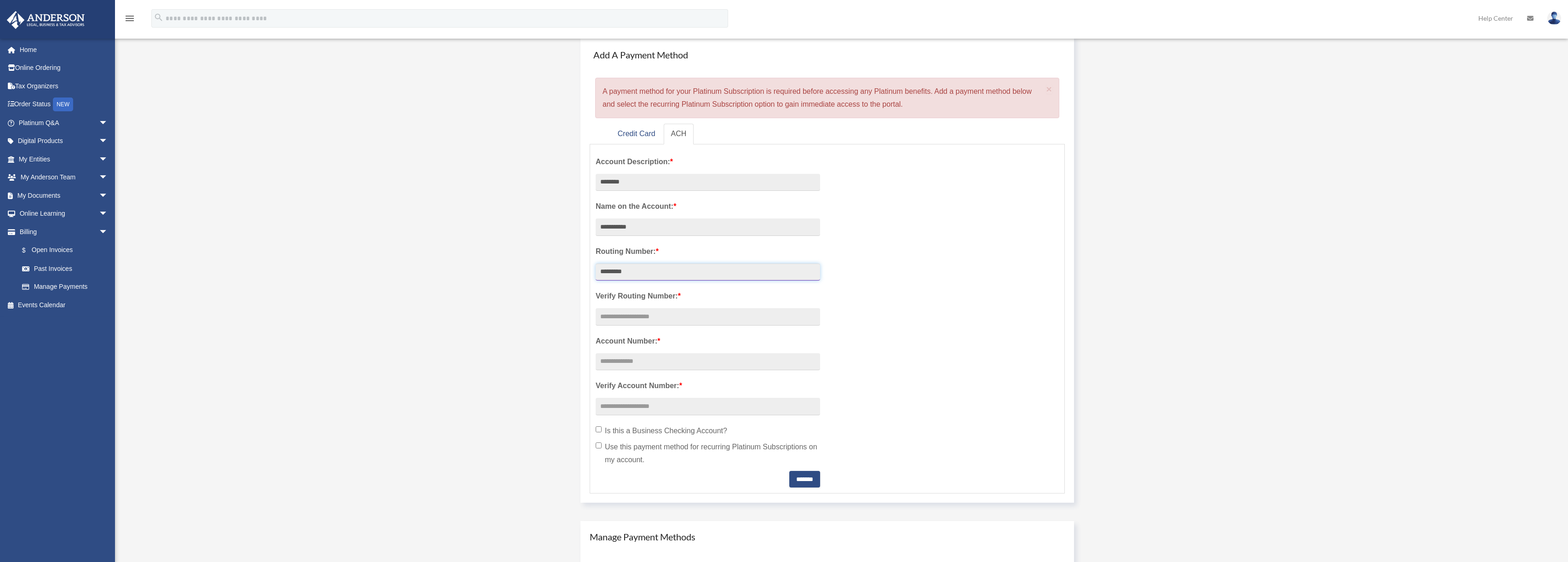
type input "*********"
type input "**********"
click at [705, 450] on label "Use this payment method for recurring Platinum Subscriptions on my account." at bounding box center [707, 453] width 224 height 25
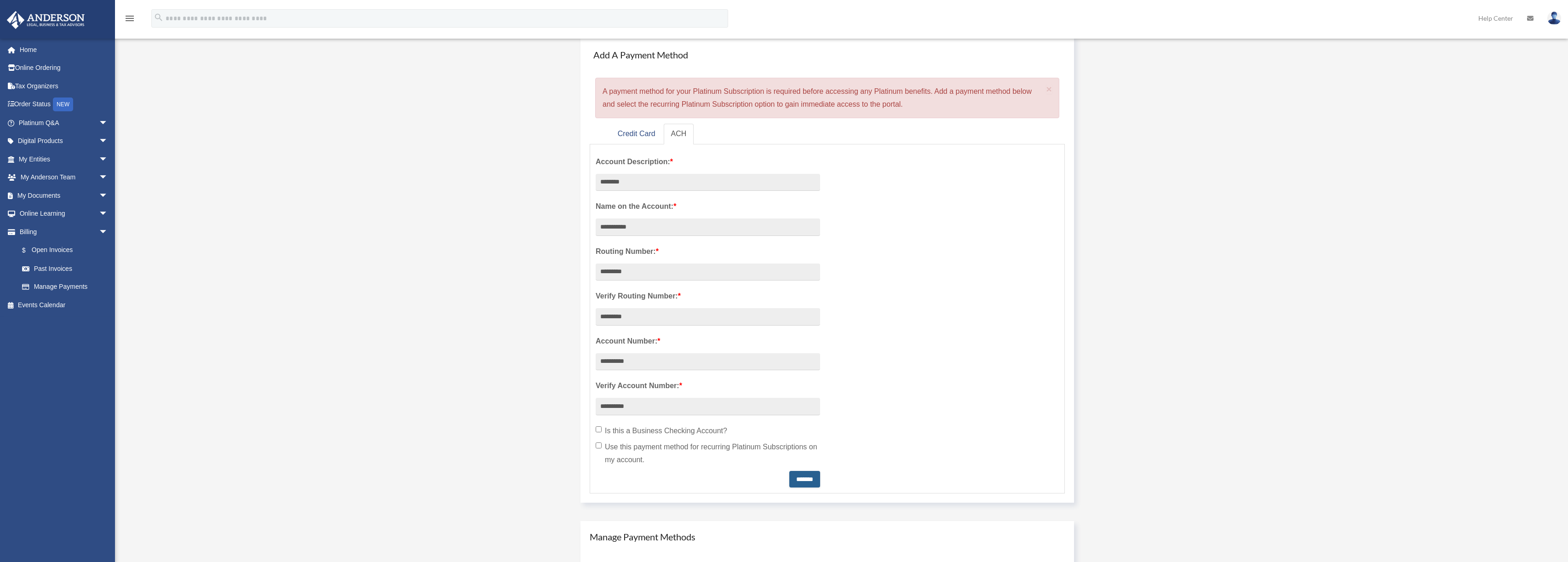
click at [801, 479] on input "*******" at bounding box center [805, 478] width 31 height 16
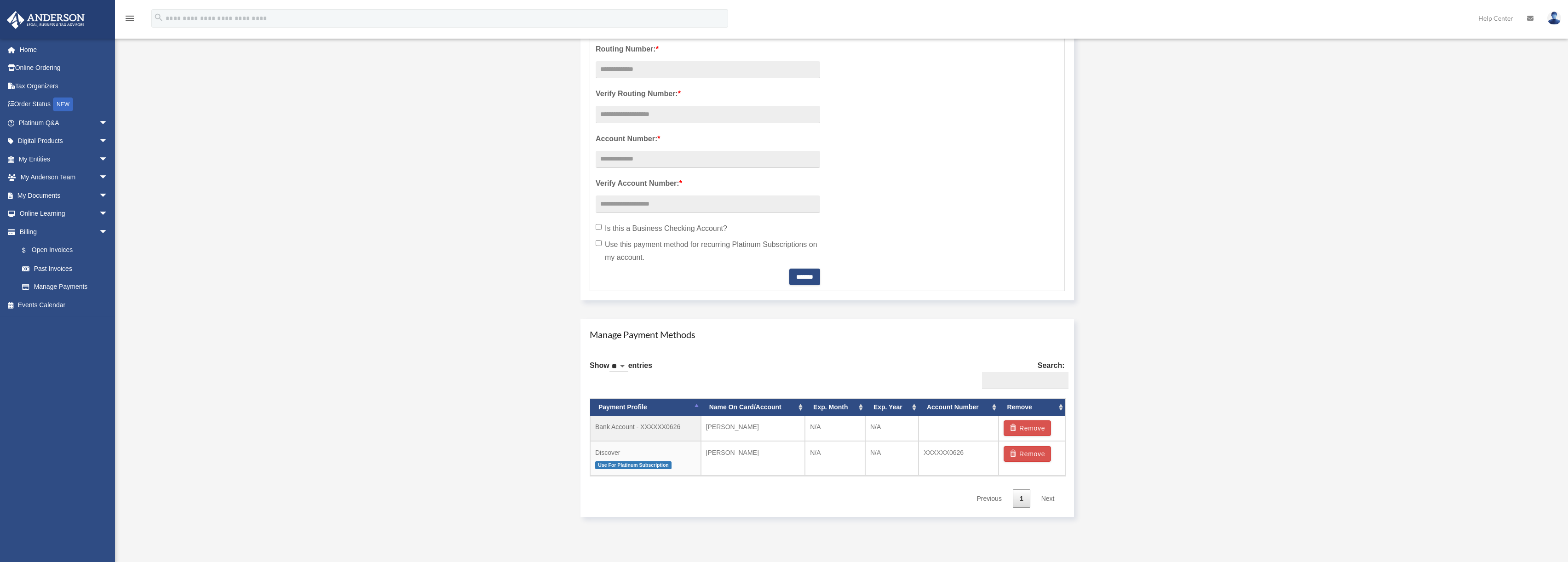
scroll to position [322, 0]
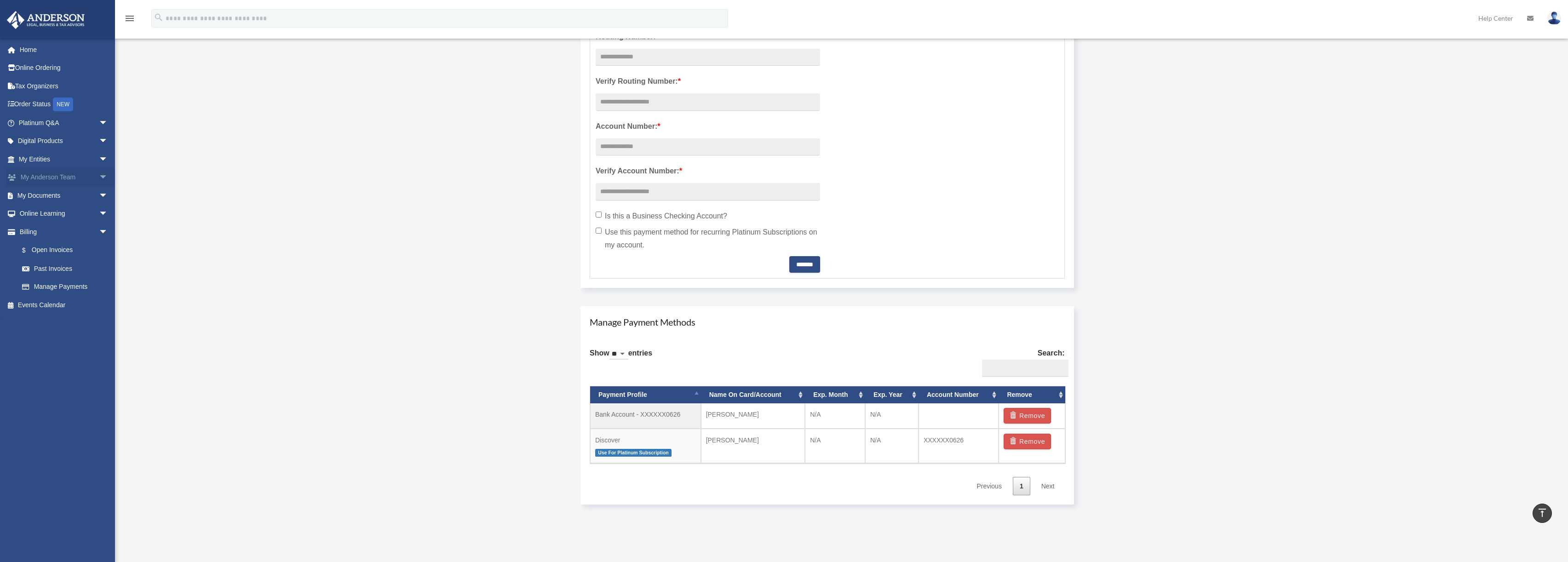
click at [99, 179] on span "arrow_drop_down" at bounding box center [108, 178] width 18 height 18
click at [75, 218] on link "Anderson System" at bounding box center [67, 214] width 109 height 18
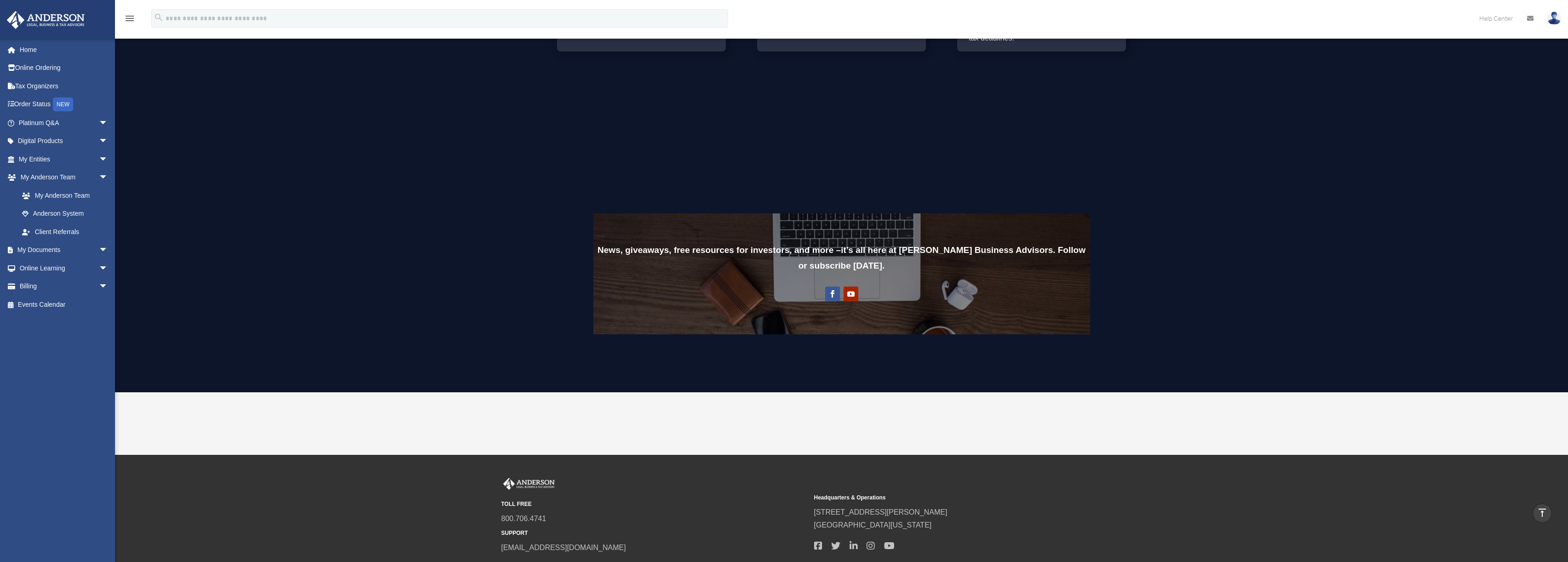
scroll to position [881, 0]
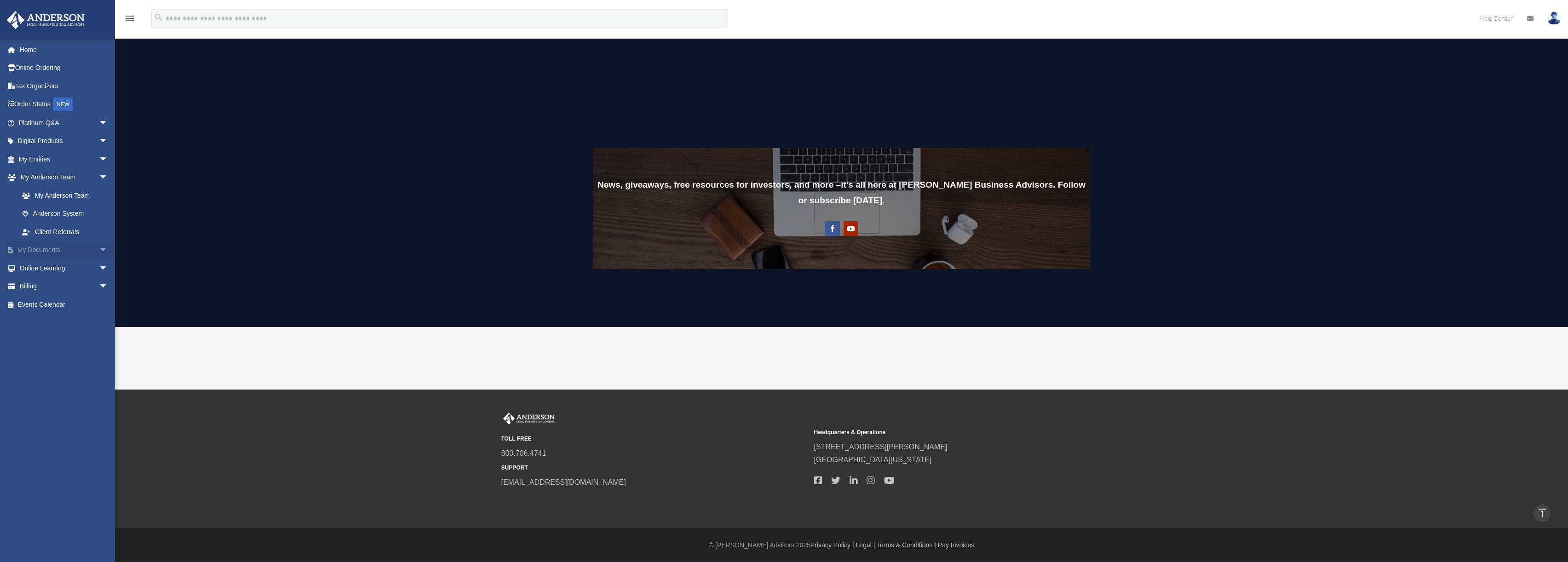
click at [99, 249] on span "arrow_drop_down" at bounding box center [108, 250] width 18 height 18
click at [66, 271] on link "Box" at bounding box center [67, 268] width 109 height 18
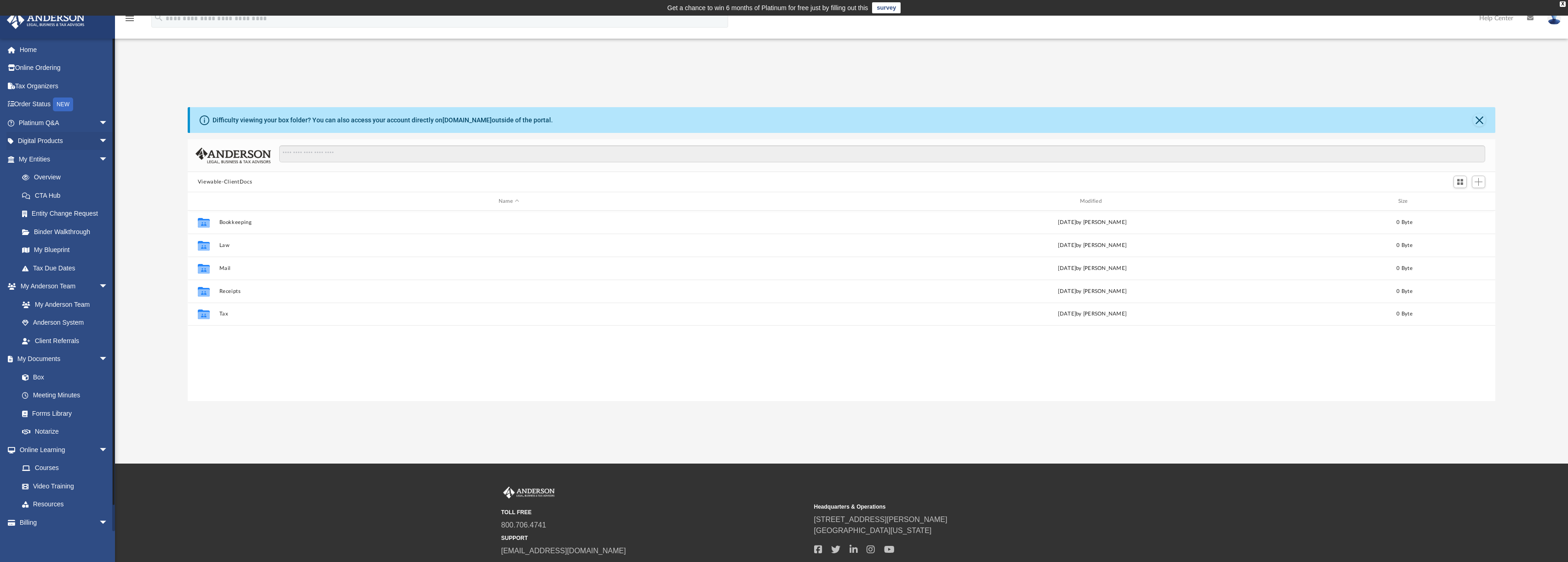
scroll to position [202, 1301]
click at [52, 413] on link "Forms Library" at bounding box center [67, 413] width 109 height 18
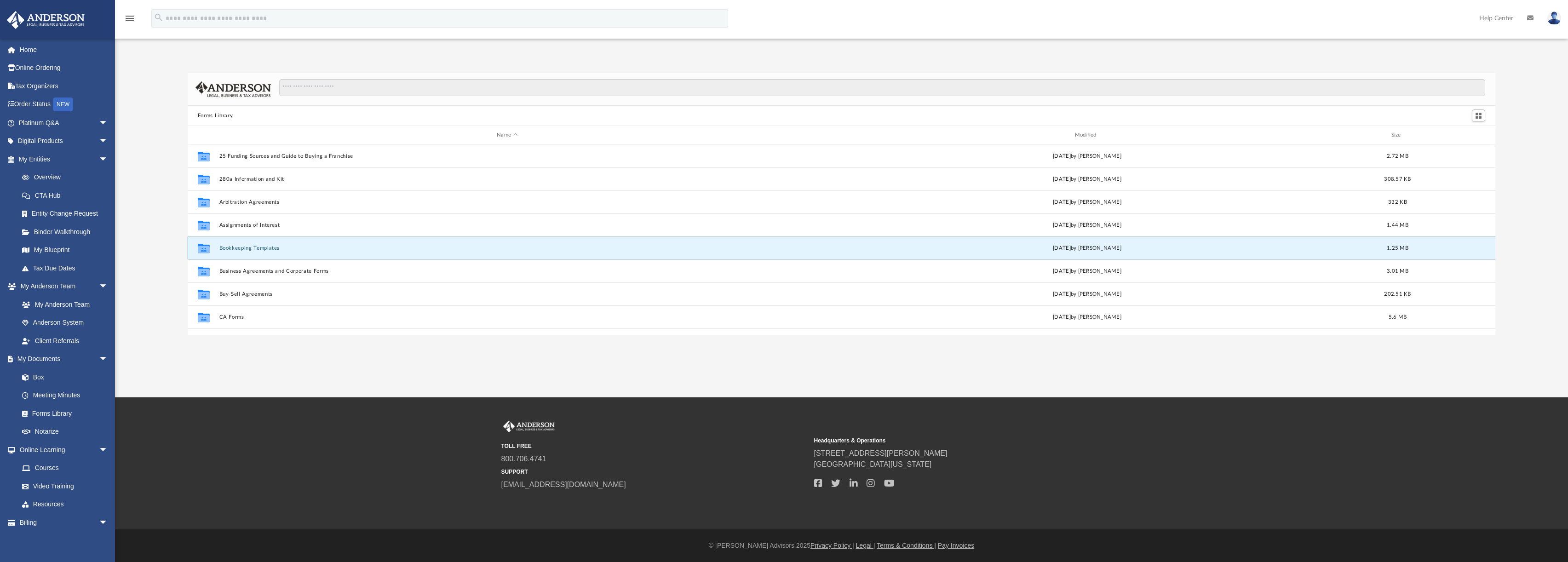
click at [247, 250] on button "Bookkeeping Templates" at bounding box center [506, 248] width 576 height 6
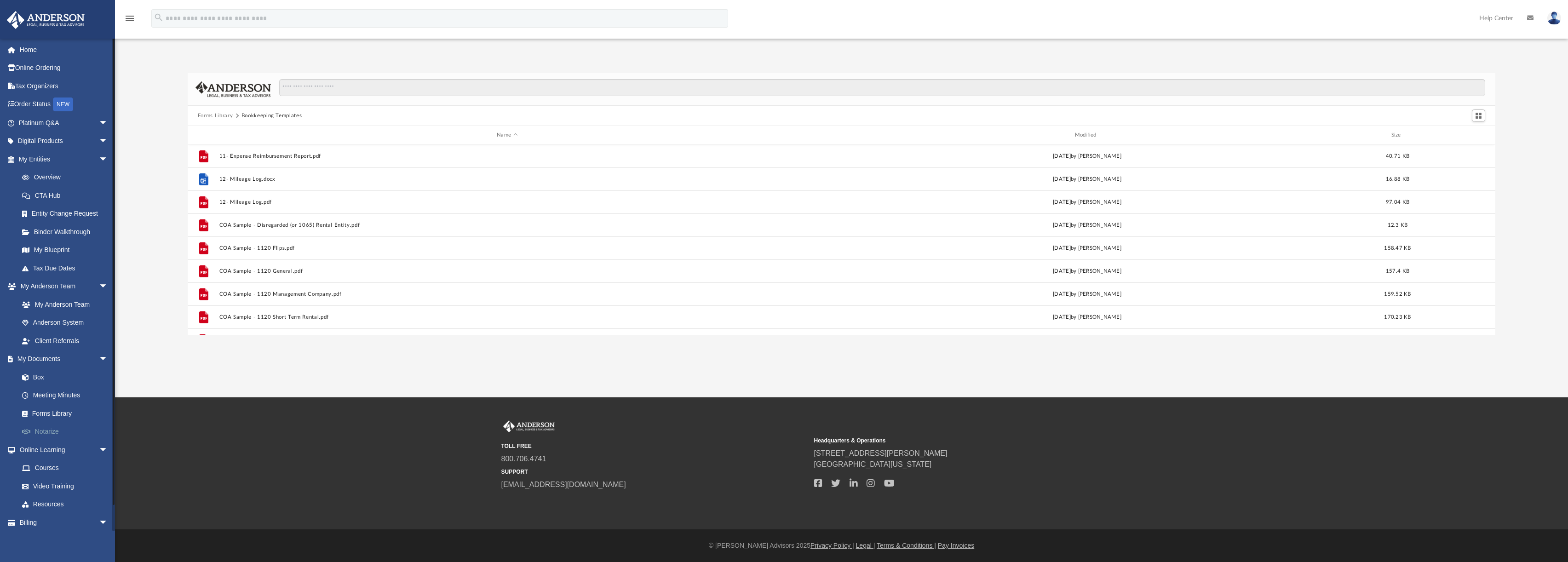
click at [53, 432] on link "Notarize" at bounding box center [67, 432] width 109 height 18
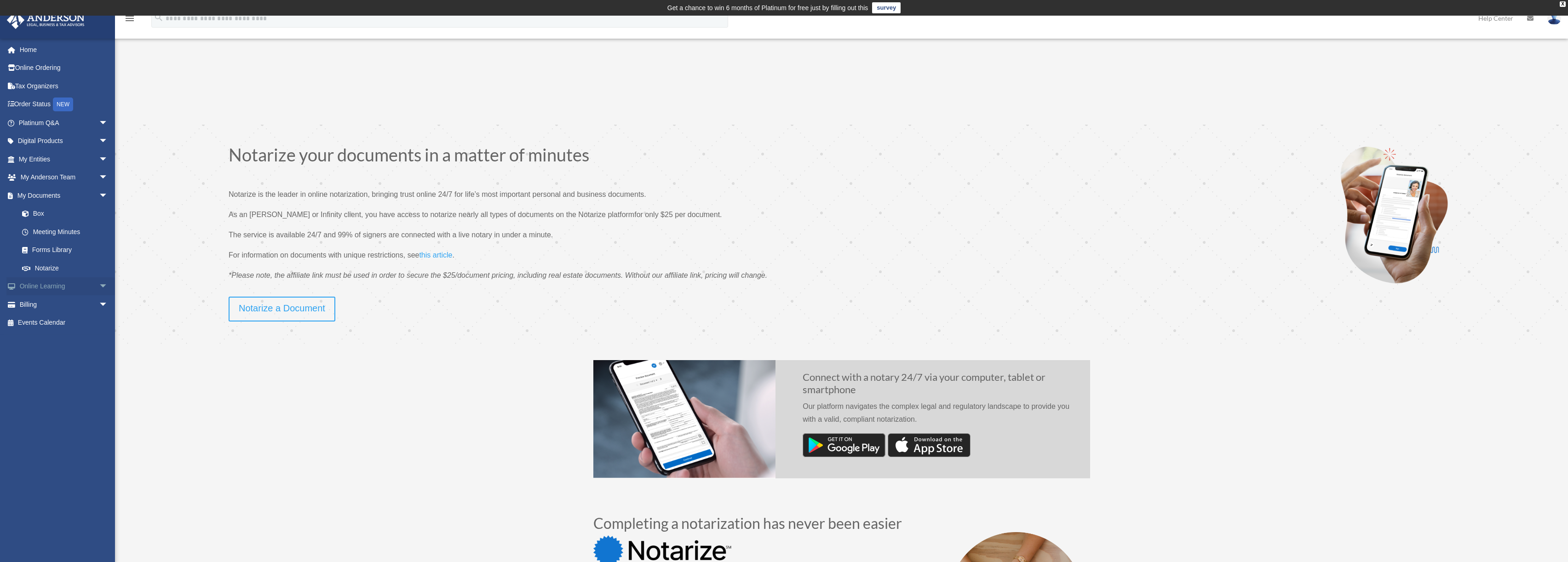
click at [99, 286] on span "arrow_drop_down" at bounding box center [108, 286] width 18 height 18
click at [72, 380] on link "Events Calendar" at bounding box center [64, 377] width 116 height 18
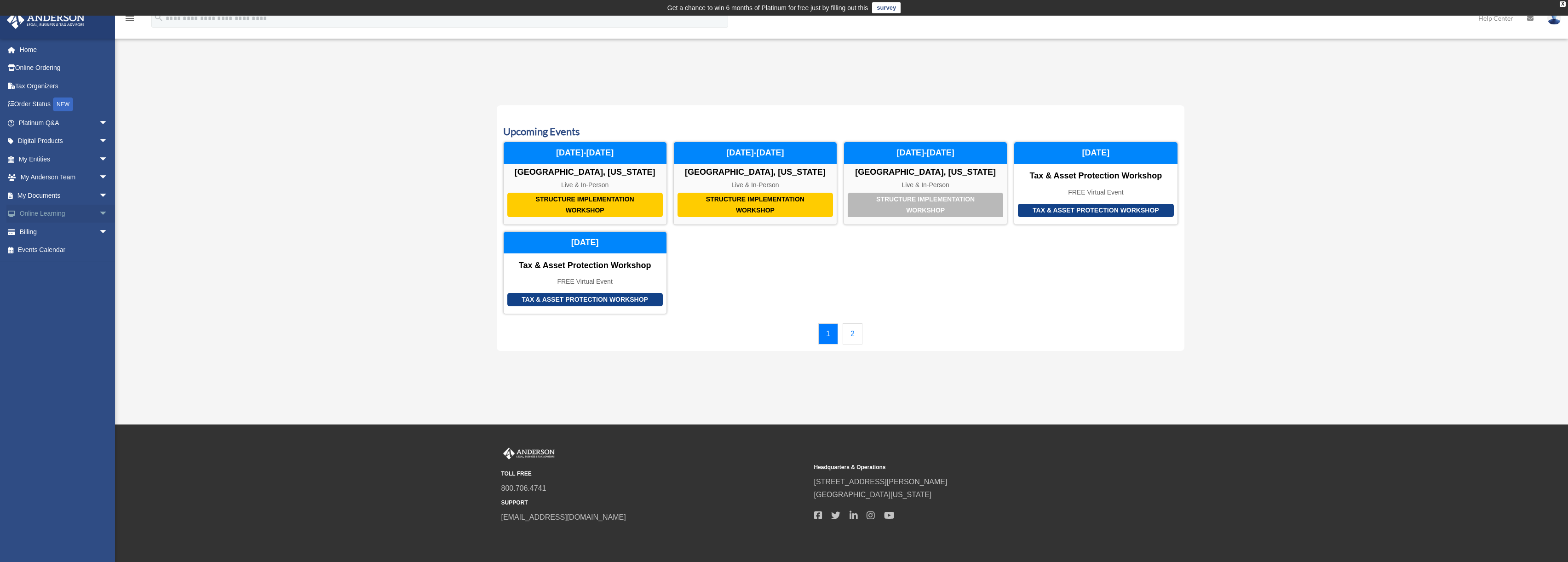
click at [99, 212] on span "arrow_drop_down" at bounding box center [108, 214] width 18 height 18
click at [58, 236] on link "Courses" at bounding box center [67, 232] width 109 height 18
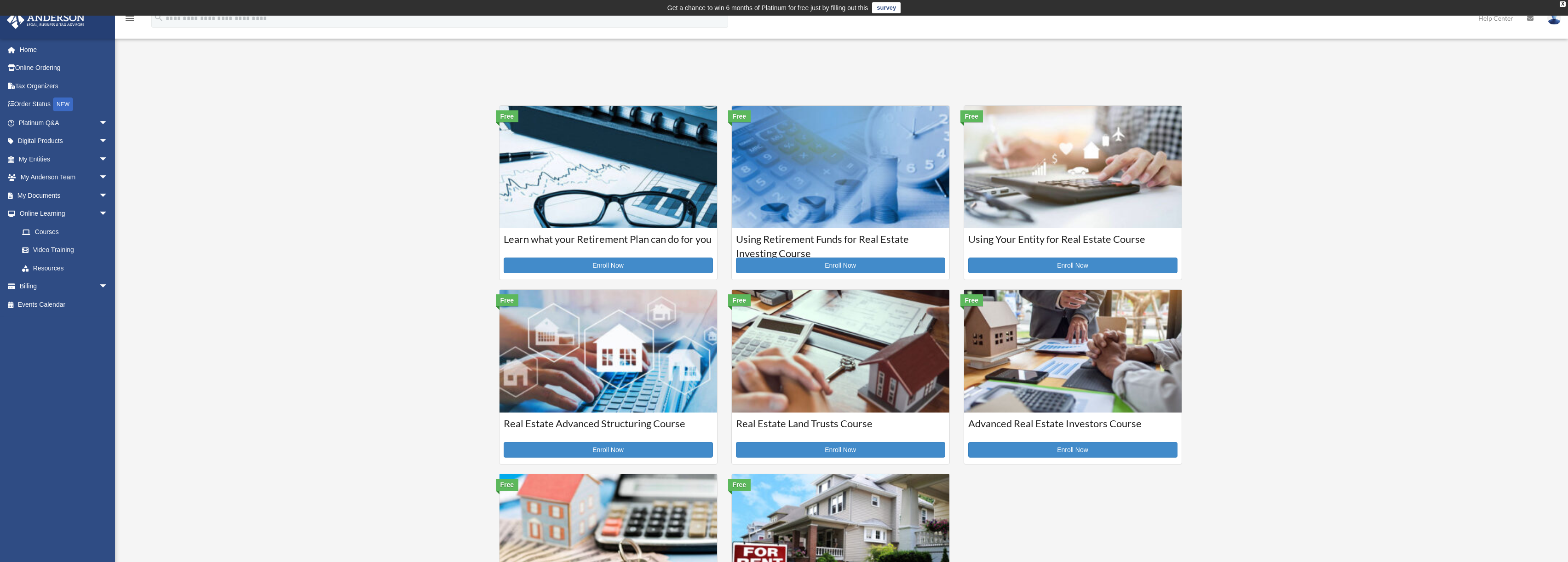
drag, startPoint x: 56, startPoint y: 19, endPoint x: 442, endPoint y: 159, distance: 410.6
drag, startPoint x: 442, startPoint y: 159, endPoint x: 256, endPoint y: 146, distance: 186.5
click at [256, 146] on div "Courses protoncse@gmail.com Sign Out protoncse@gmail.com Home Online Ordering T…" at bounding box center [784, 373] width 1568 height 590
click at [56, 253] on link "Video Training" at bounding box center [67, 250] width 109 height 18
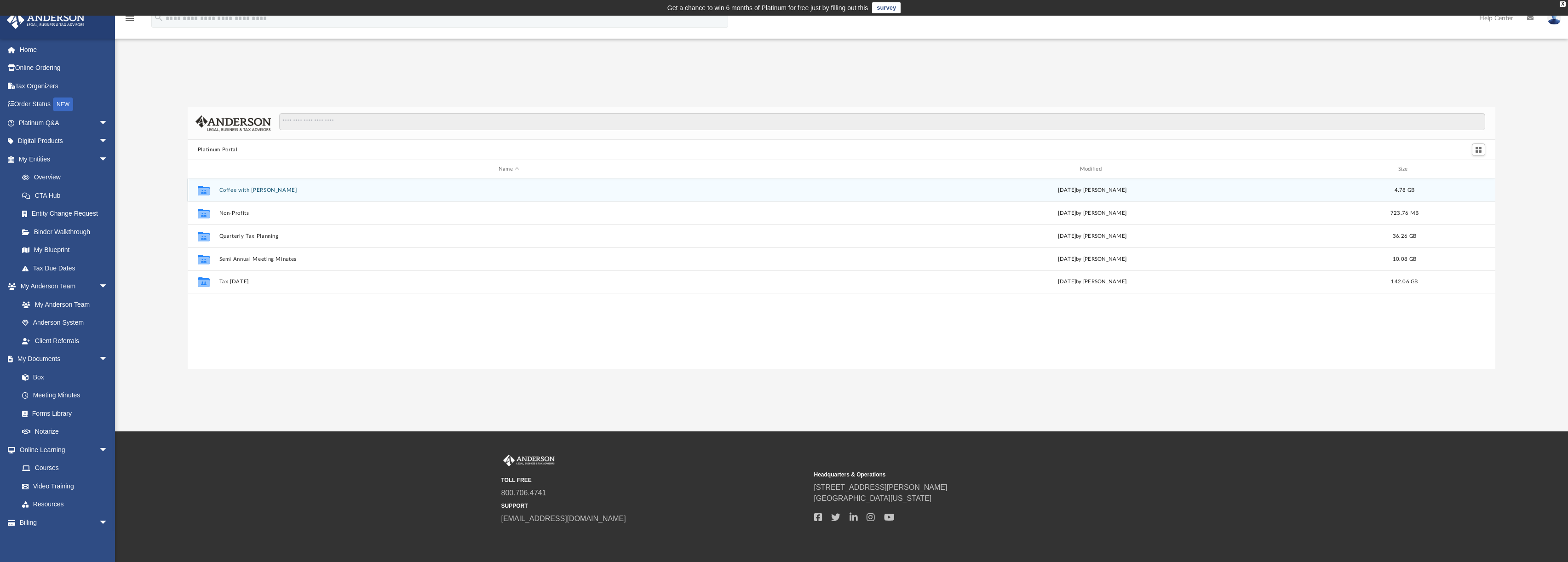
click at [239, 188] on button "Coffee with [PERSON_NAME]" at bounding box center [509, 190] width 579 height 6
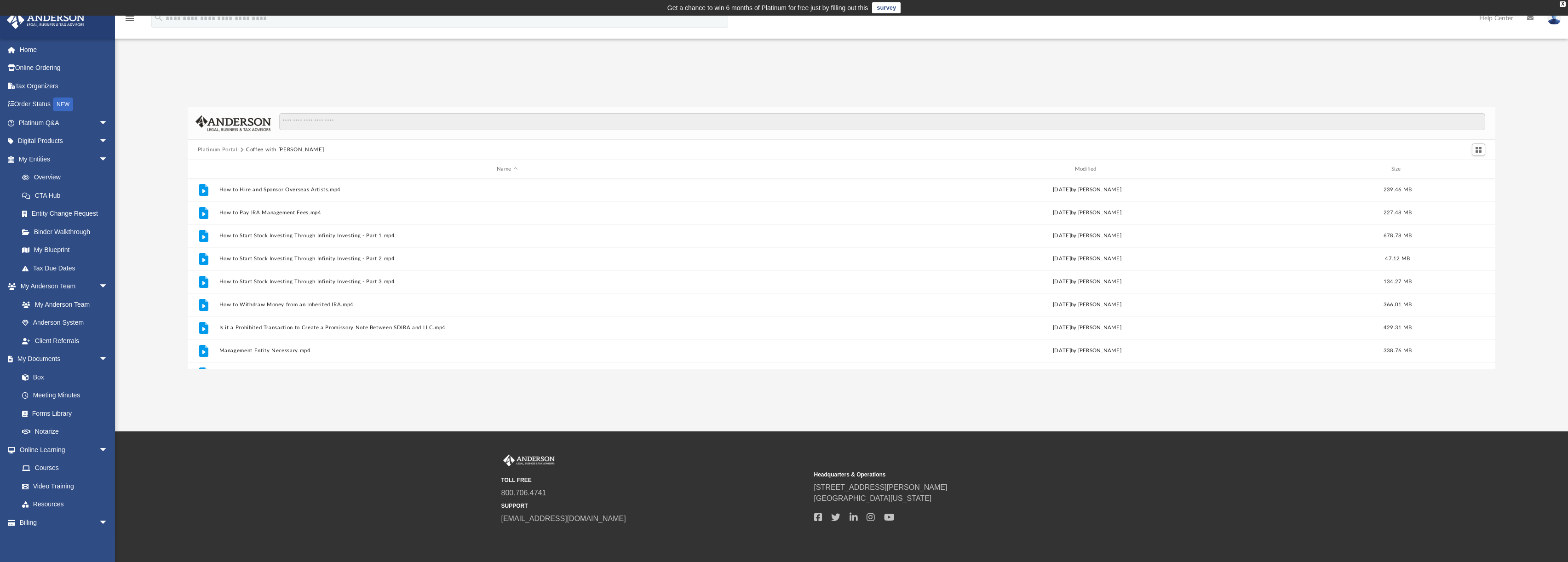
scroll to position [177, 0]
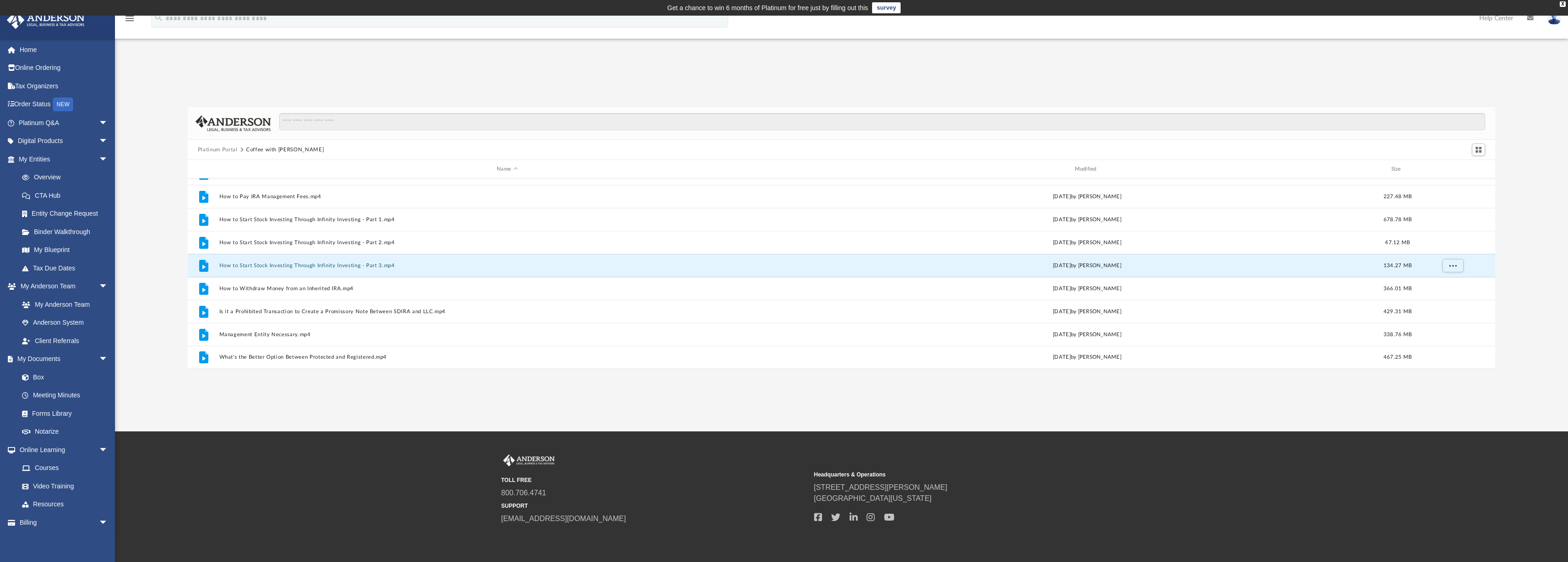
drag, startPoint x: 257, startPoint y: 266, endPoint x: 143, endPoint y: 237, distance: 117.6
drag, startPoint x: 143, startPoint y: 237, endPoint x: 148, endPoint y: 202, distance: 35.4
click at [148, 202] on div "Platinum Portal Coffee with Carl Name Modified Size File Can I Transfer Rental …" at bounding box center [841, 238] width 1453 height 262
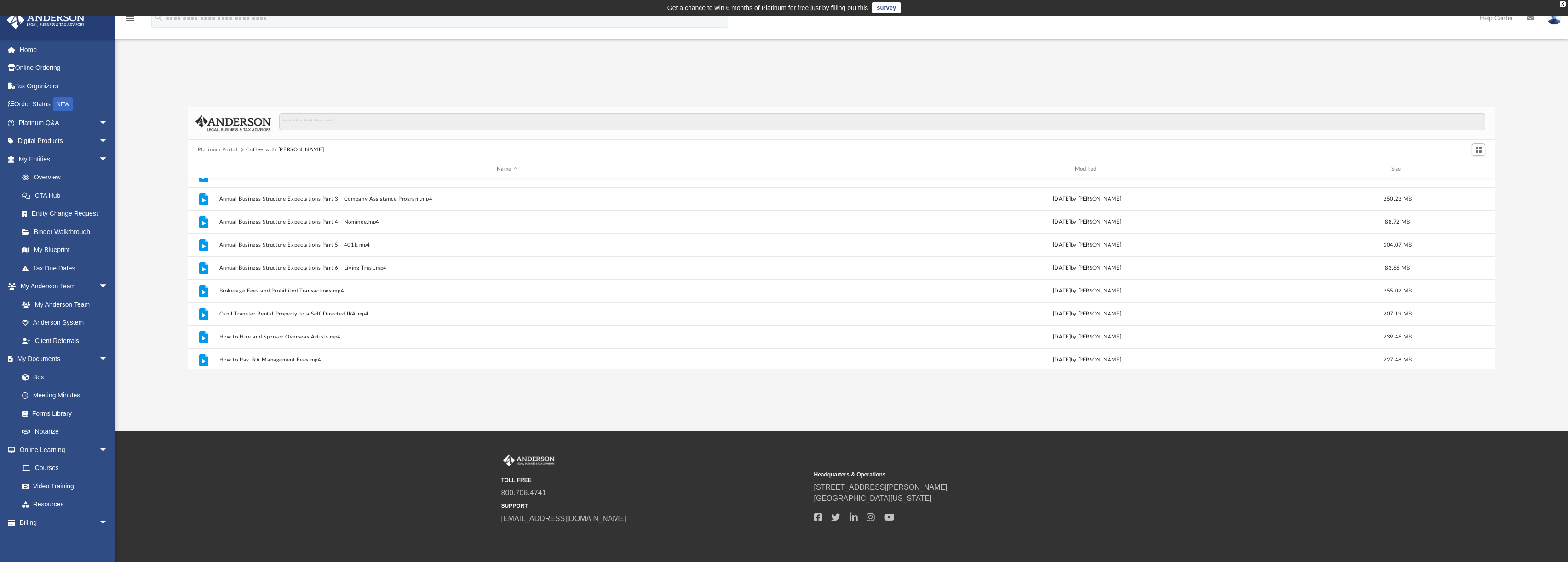
scroll to position [0, 0]
click at [219, 151] on button "Platinum Portal" at bounding box center [218, 149] width 40 height 8
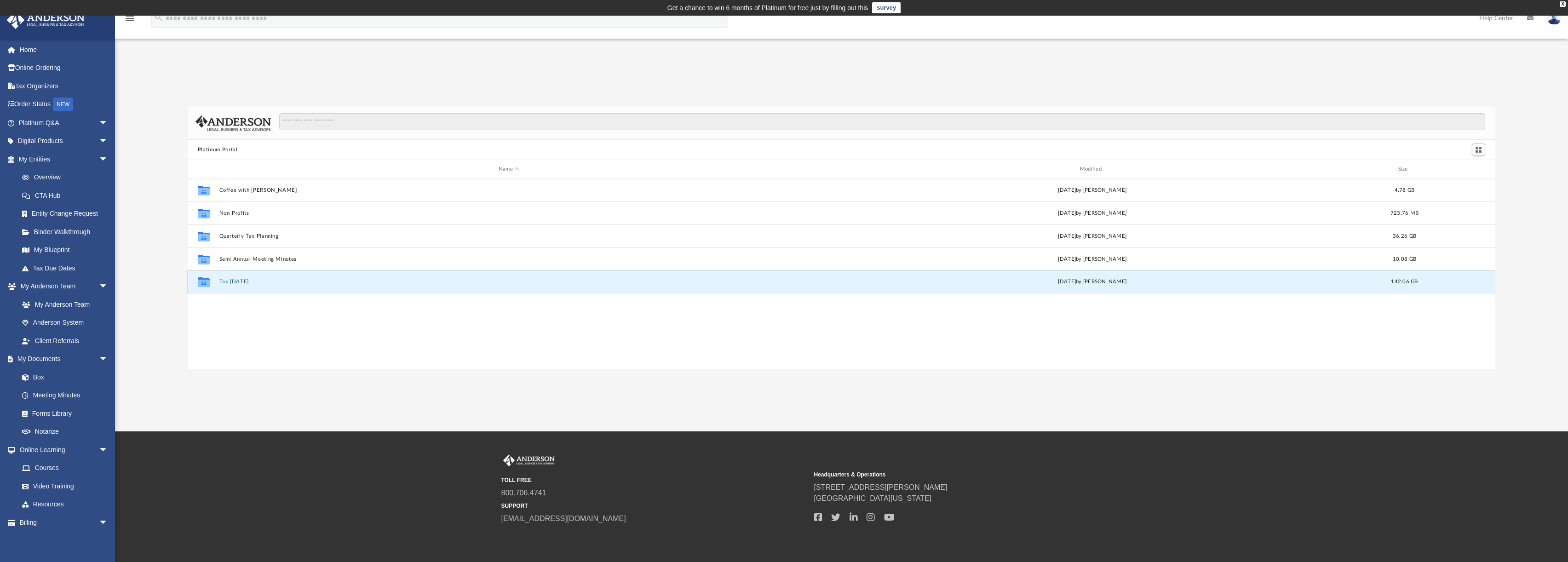
click at [236, 282] on button "Tax Tuesday" at bounding box center [509, 282] width 579 height 6
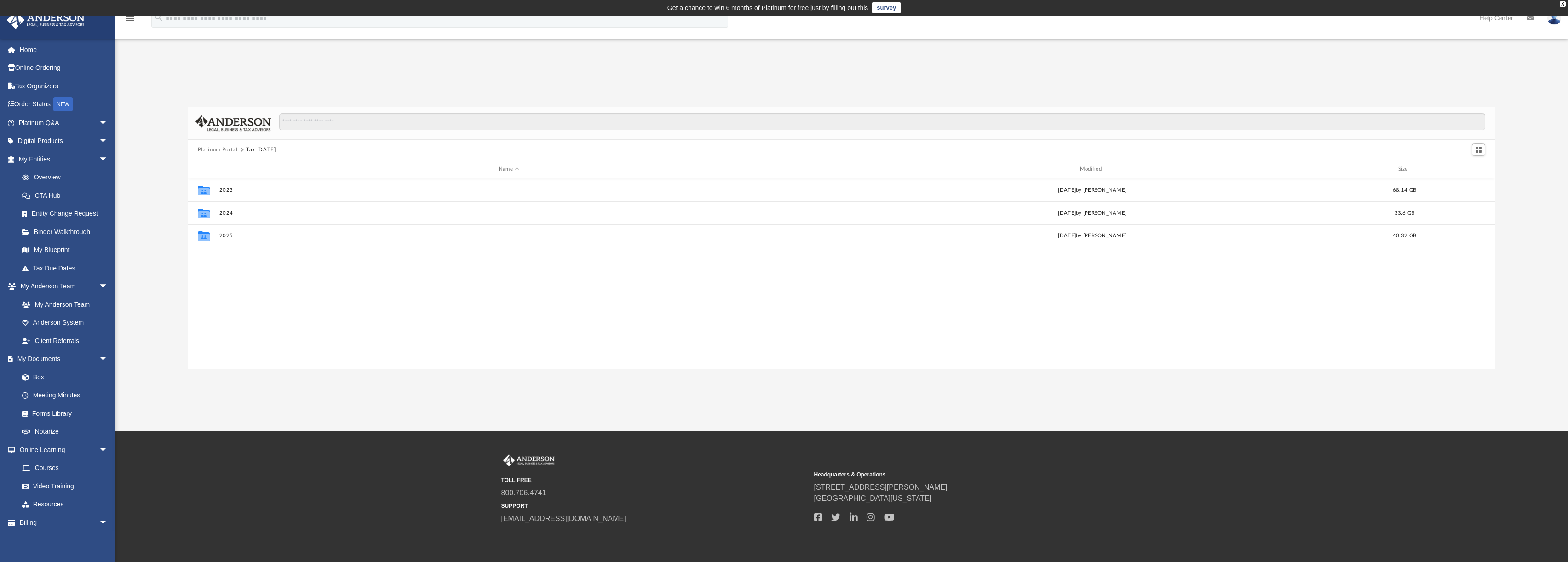
click at [227, 151] on button "Platinum Portal" at bounding box center [218, 149] width 40 height 8
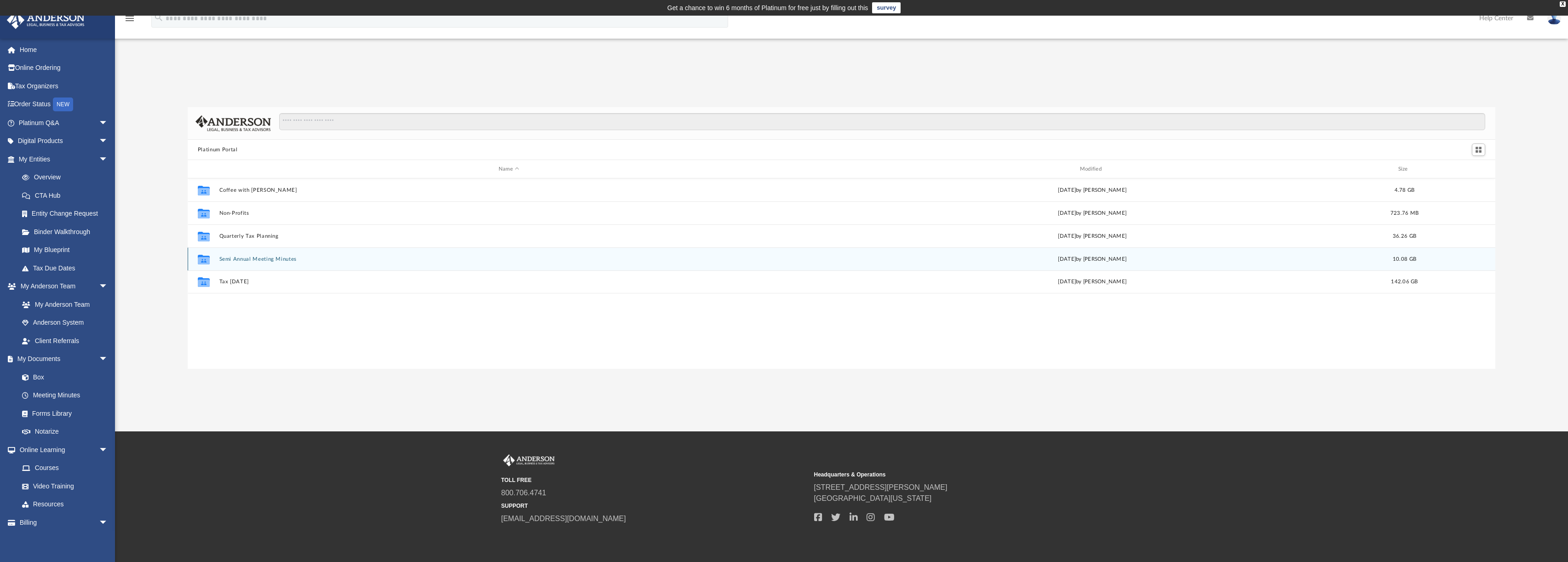
click at [241, 259] on button "Semi Annual Meeting Minutes" at bounding box center [509, 259] width 579 height 6
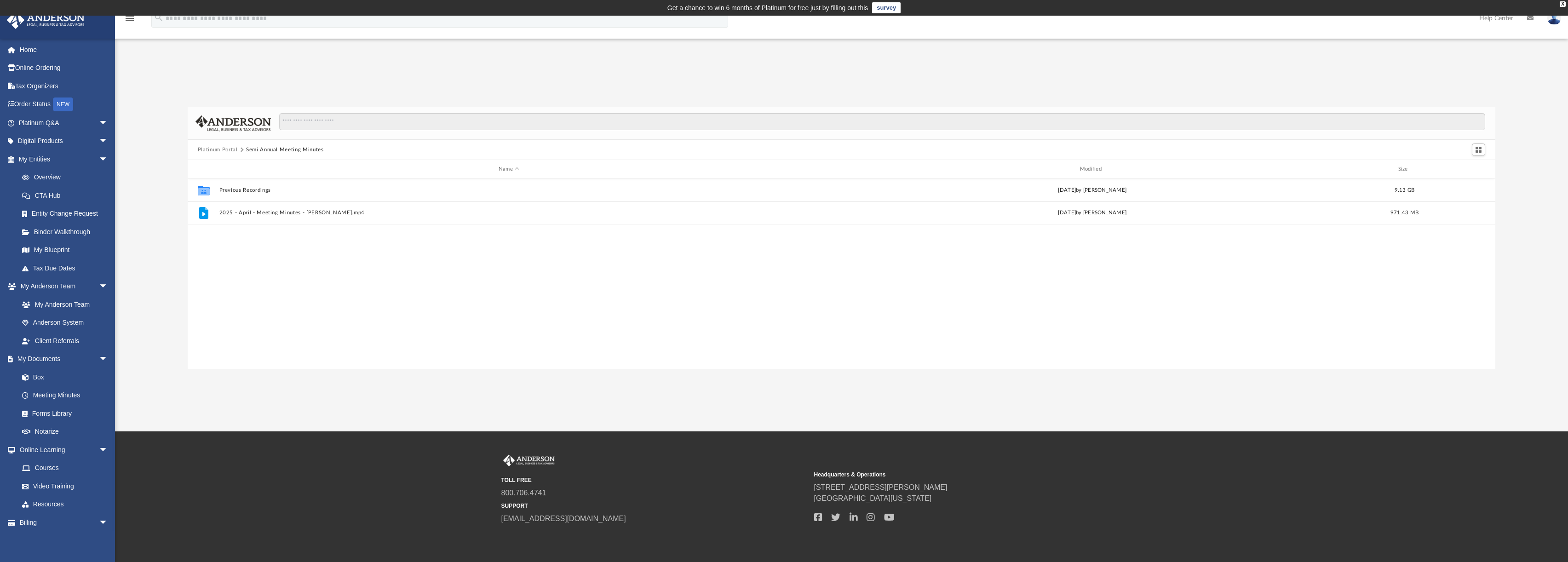
click at [214, 150] on button "Platinum Portal" at bounding box center [218, 149] width 40 height 8
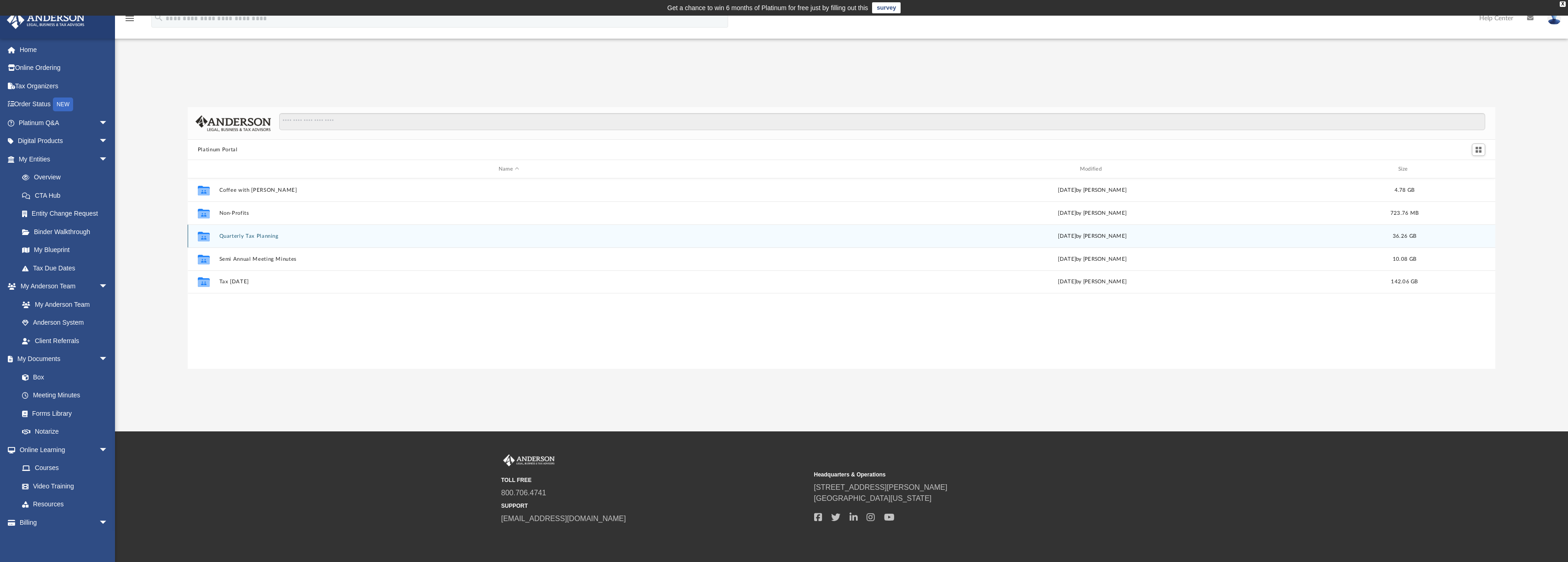
click at [240, 238] on button "Quarterly Tax Planning" at bounding box center [509, 236] width 579 height 6
click at [223, 237] on button "2025" at bounding box center [509, 236] width 579 height 6
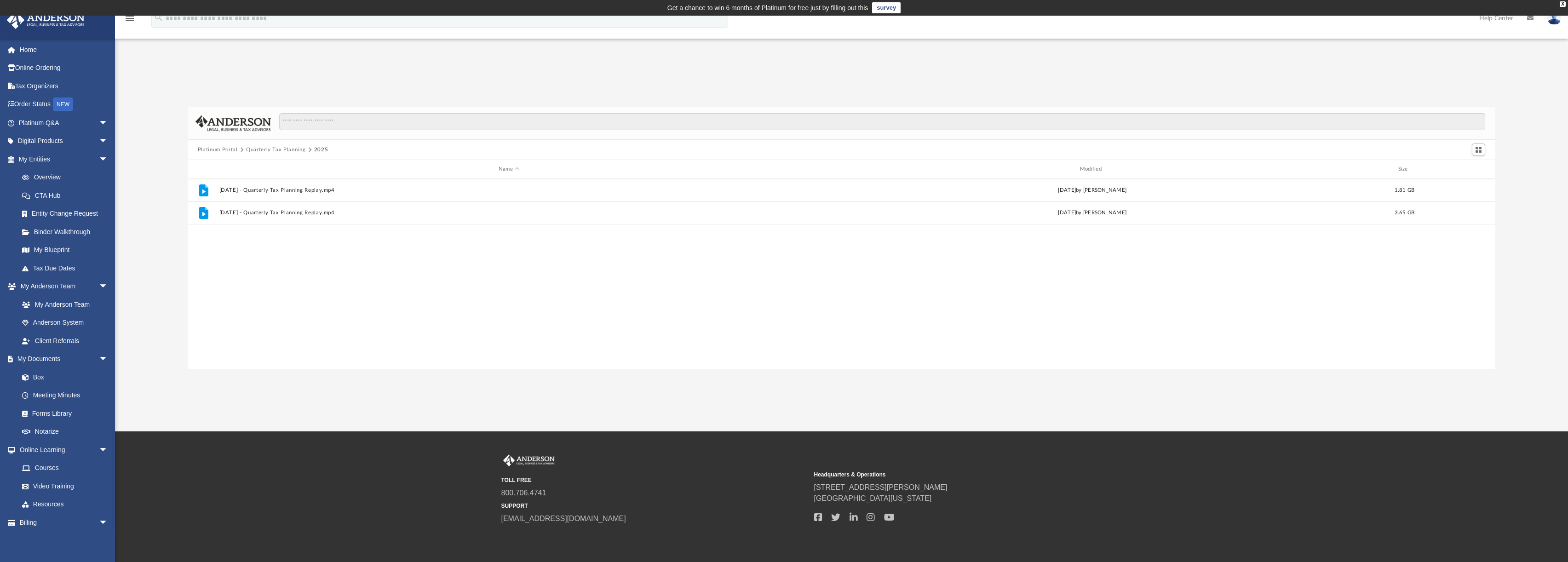
click at [217, 149] on button "Platinum Portal" at bounding box center [218, 149] width 40 height 8
click at [237, 211] on button "Non-Profits" at bounding box center [509, 213] width 579 height 6
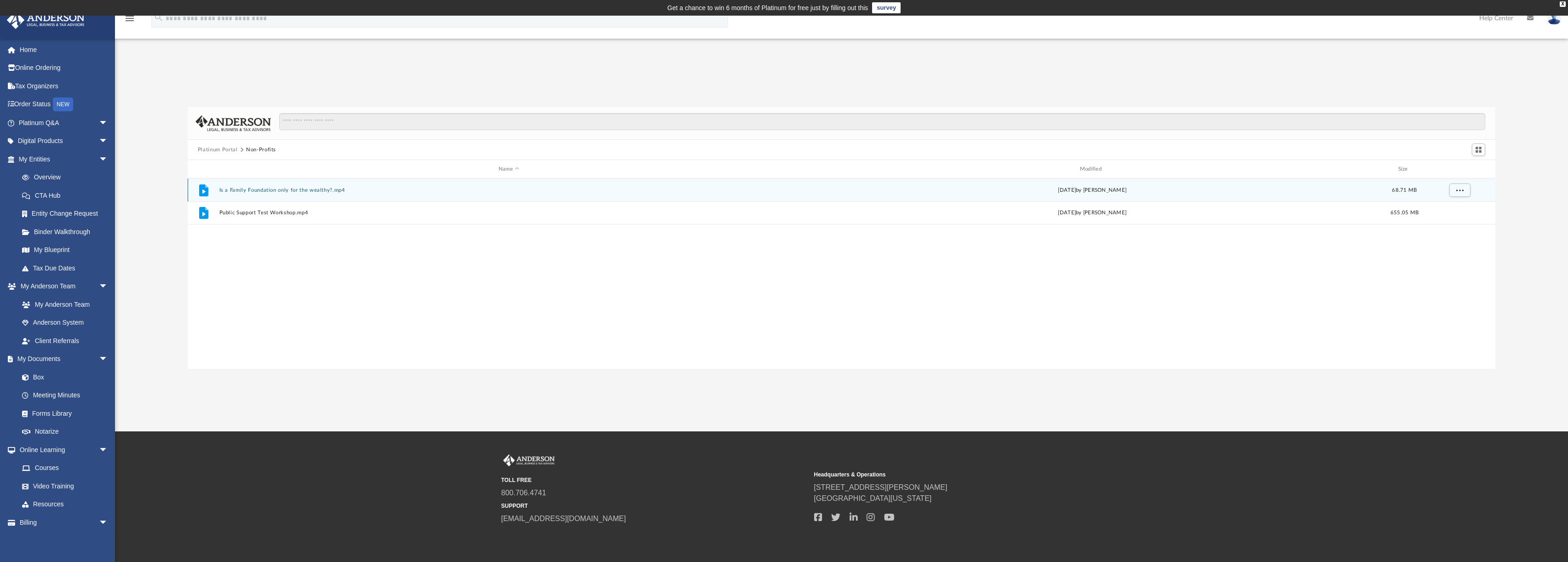
click at [246, 190] on button "Is a Family Foundation only for the wealthy?.mp4" at bounding box center [509, 190] width 579 height 6
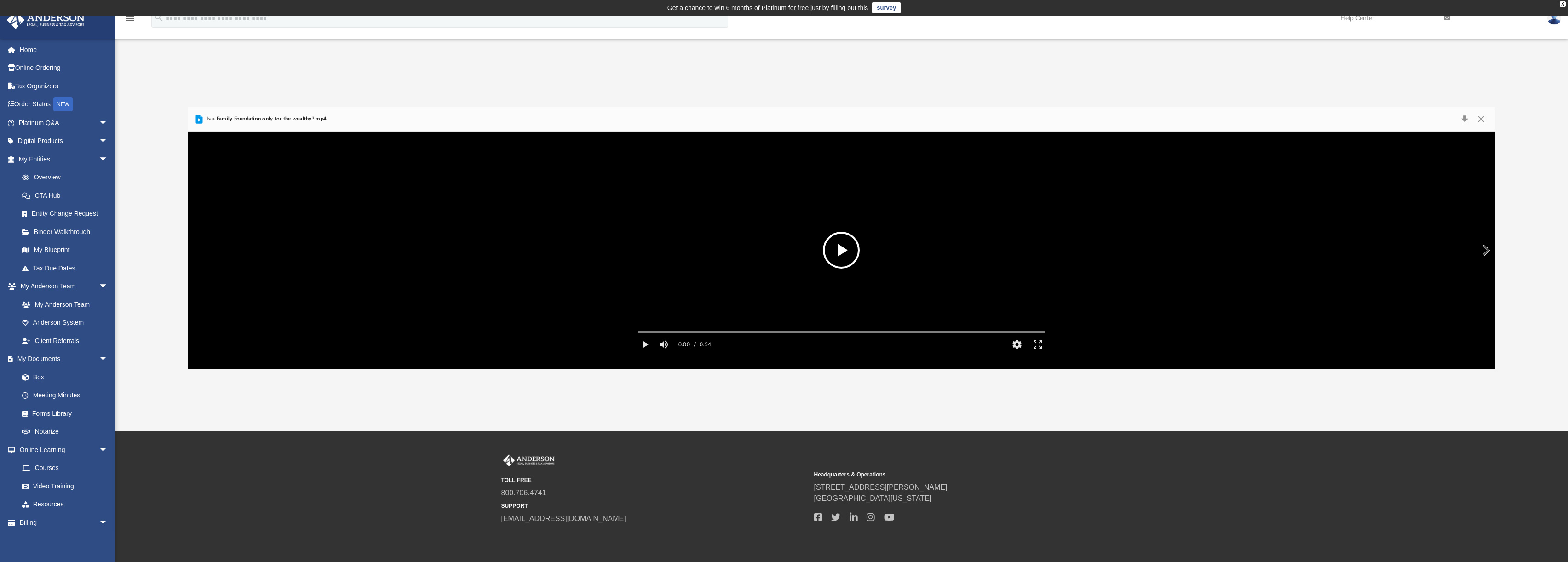
click at [841, 255] on button "File preview" at bounding box center [841, 250] width 37 height 37
click at [1481, 119] on button "Close" at bounding box center [1481, 119] width 16 height 13
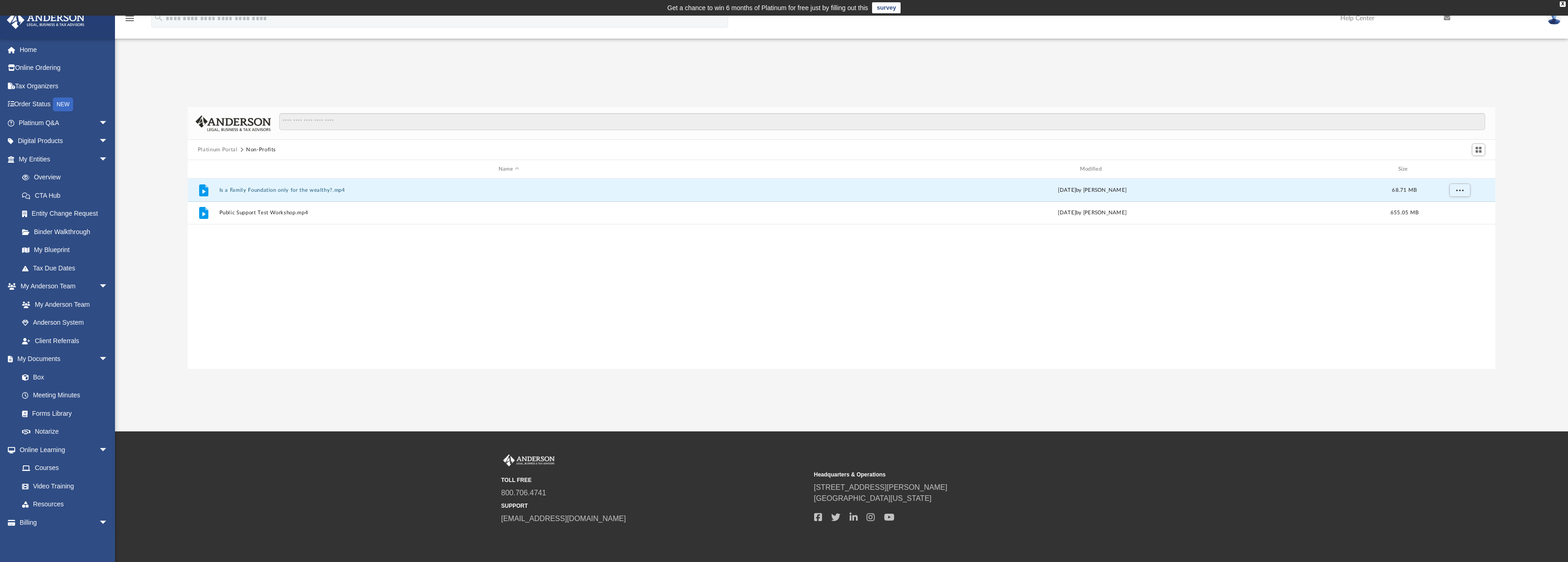
click at [223, 147] on button "Platinum Portal" at bounding box center [218, 149] width 40 height 8
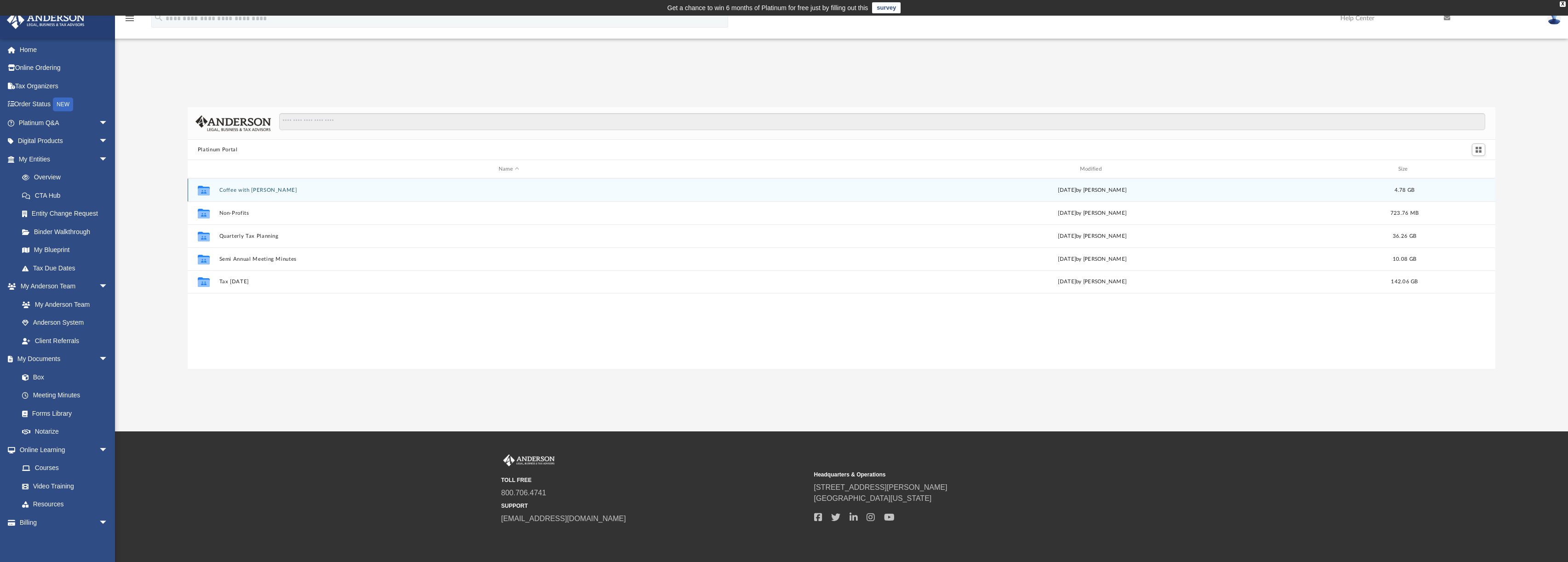
click at [251, 187] on button "Coffee with Carl" at bounding box center [509, 190] width 579 height 6
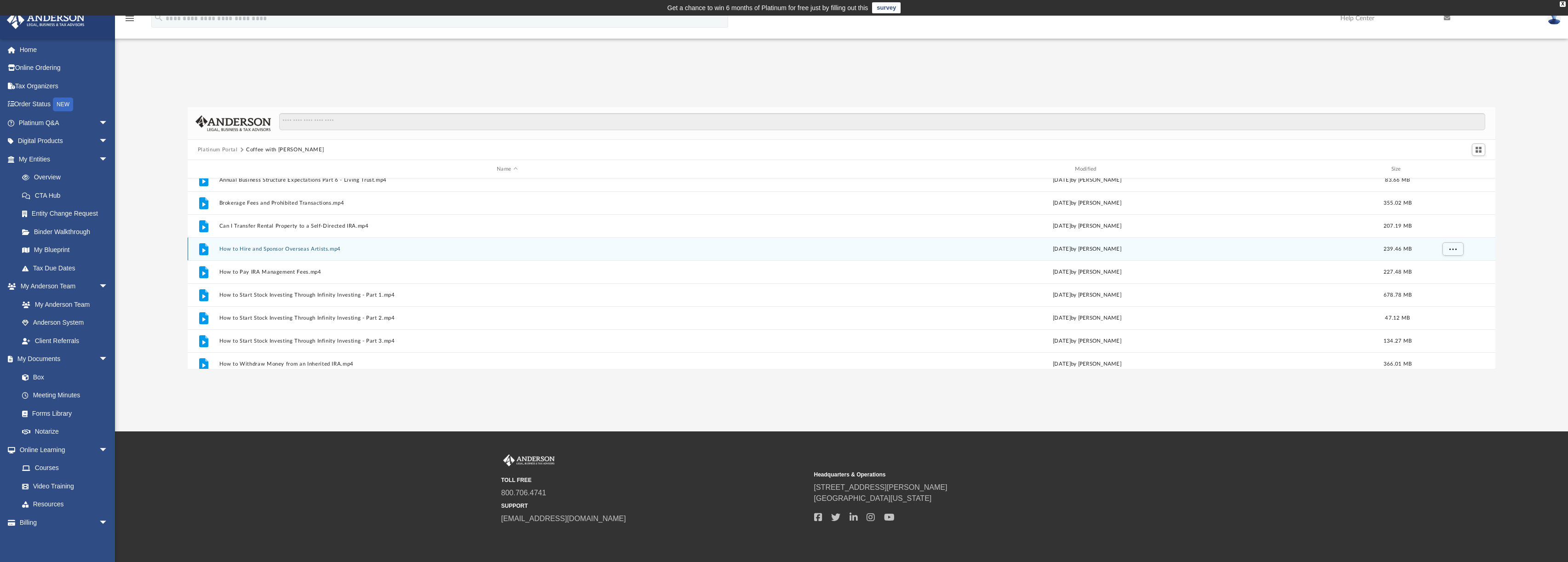
scroll to position [85, 0]
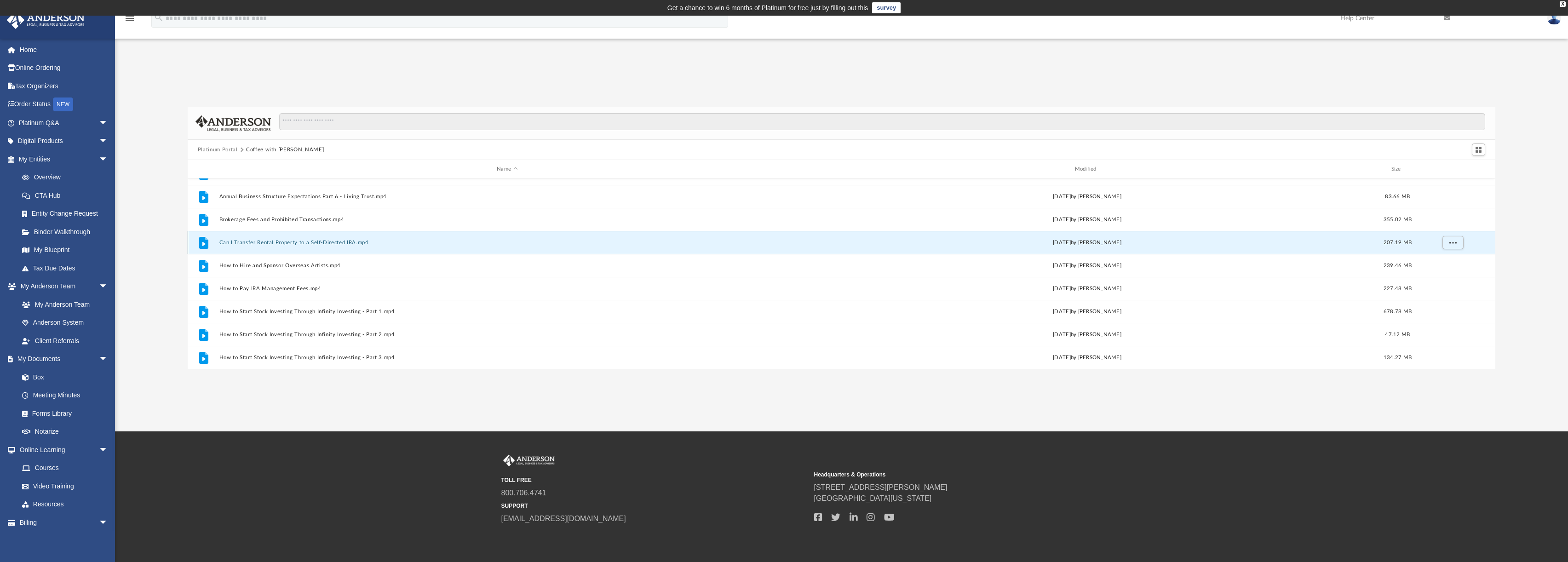
click at [264, 243] on button "Can I Transfer Rental Property to a Self-Directed IRA.mp4" at bounding box center [506, 243] width 576 height 6
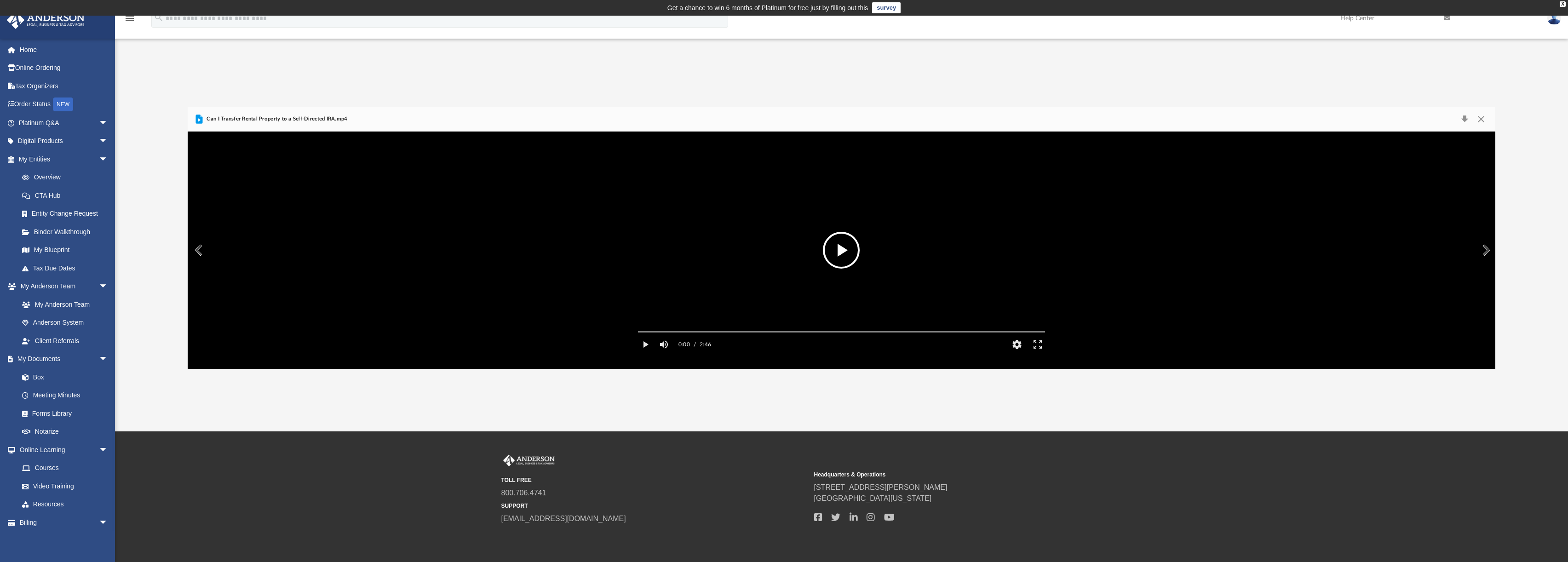
click at [835, 251] on button "File preview" at bounding box center [841, 250] width 37 height 37
click at [65, 486] on link "Video Training" at bounding box center [67, 486] width 109 height 18
click at [1482, 119] on button "Close" at bounding box center [1481, 119] width 16 height 13
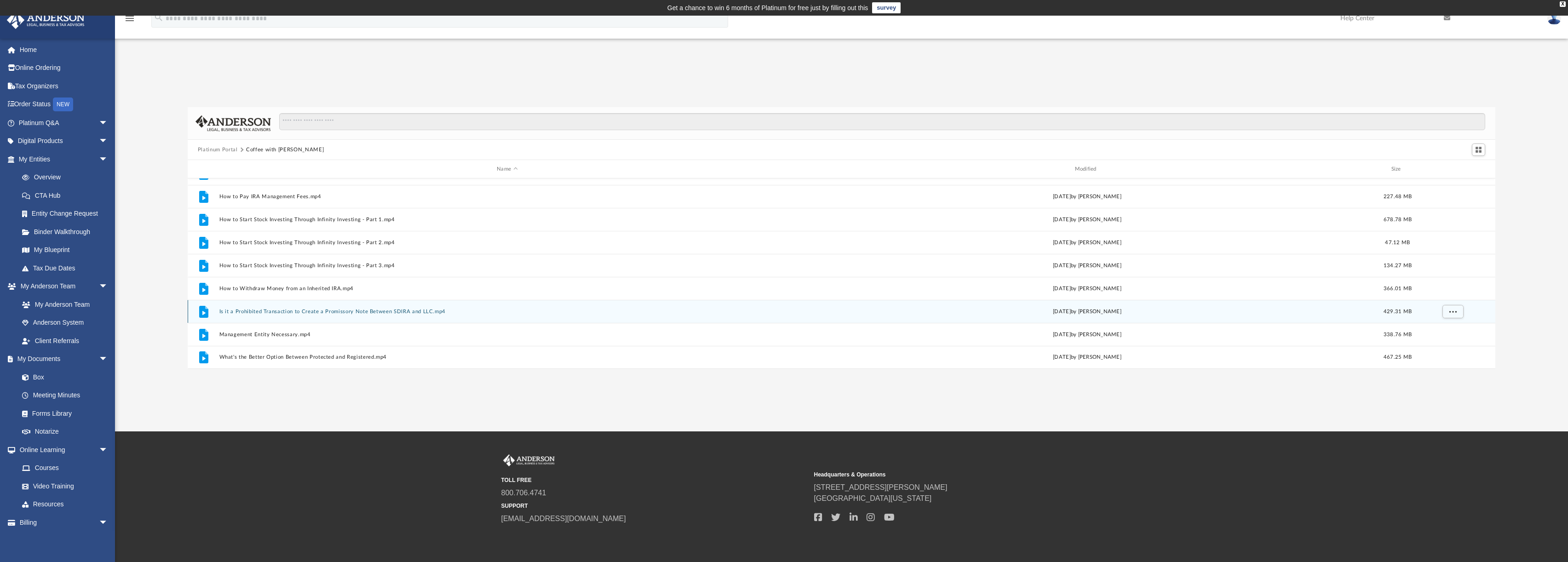
scroll to position [0, 0]
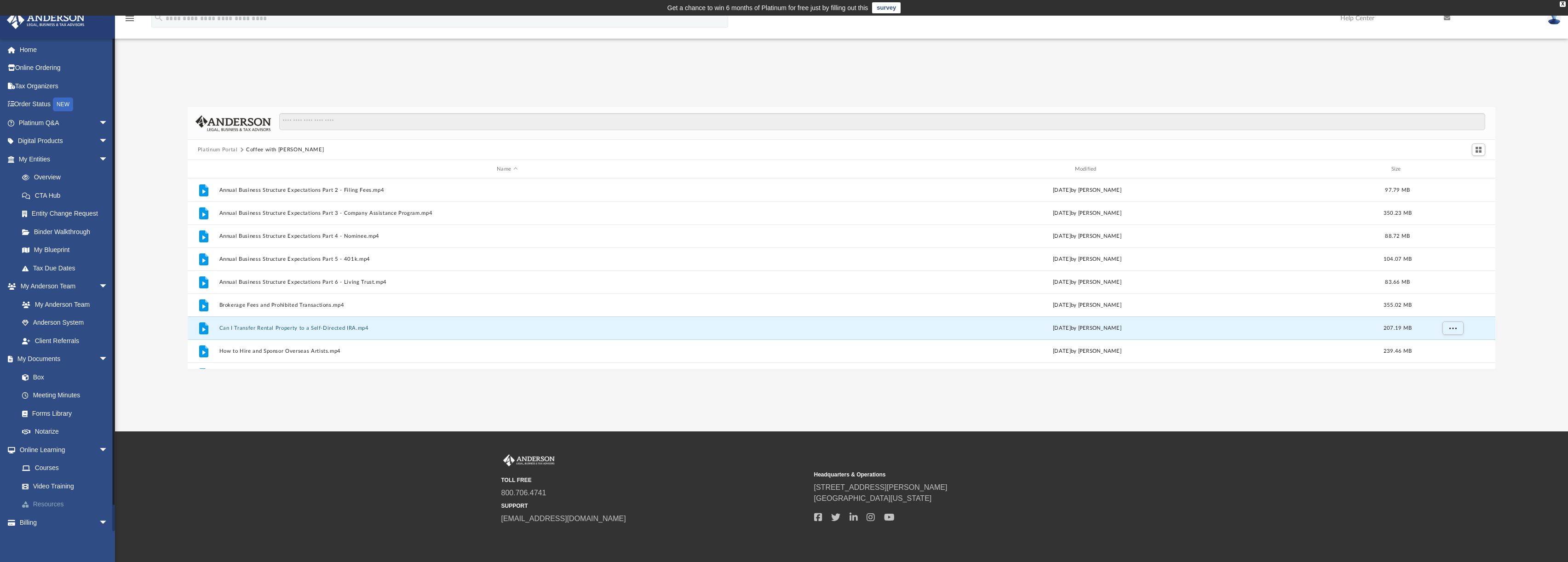
click at [51, 500] on link "Resources" at bounding box center [67, 504] width 109 height 18
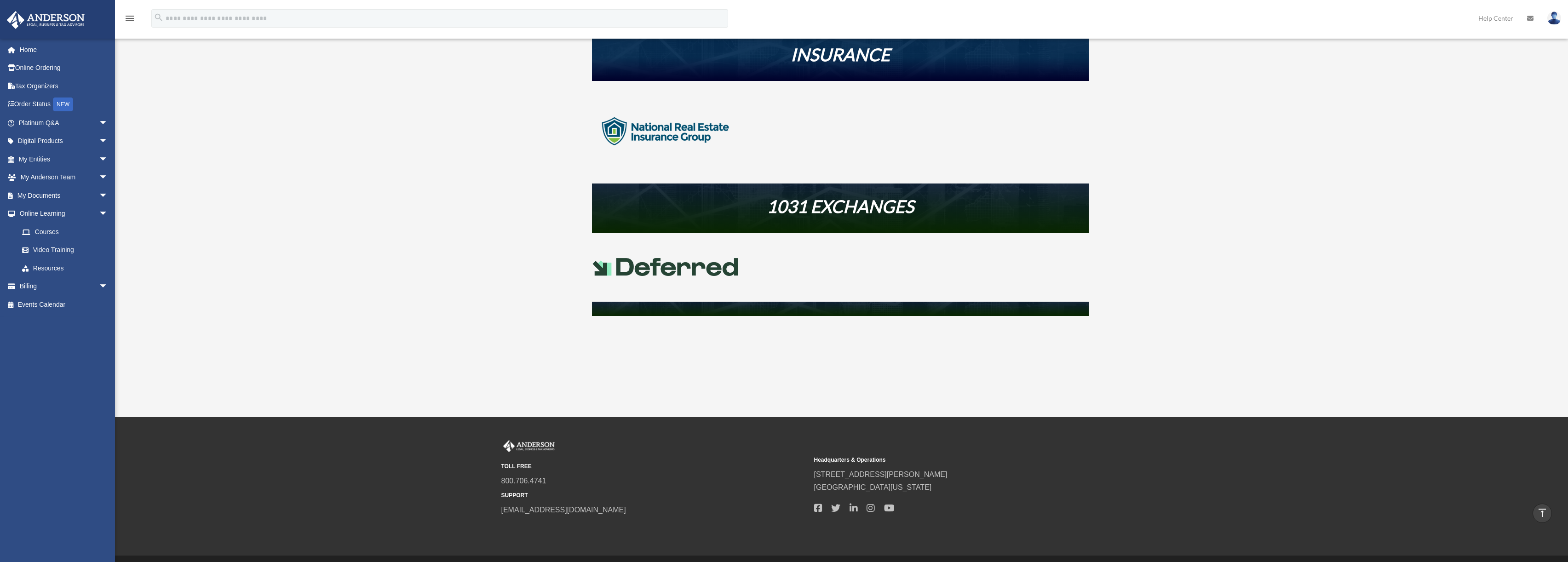
scroll to position [378, 0]
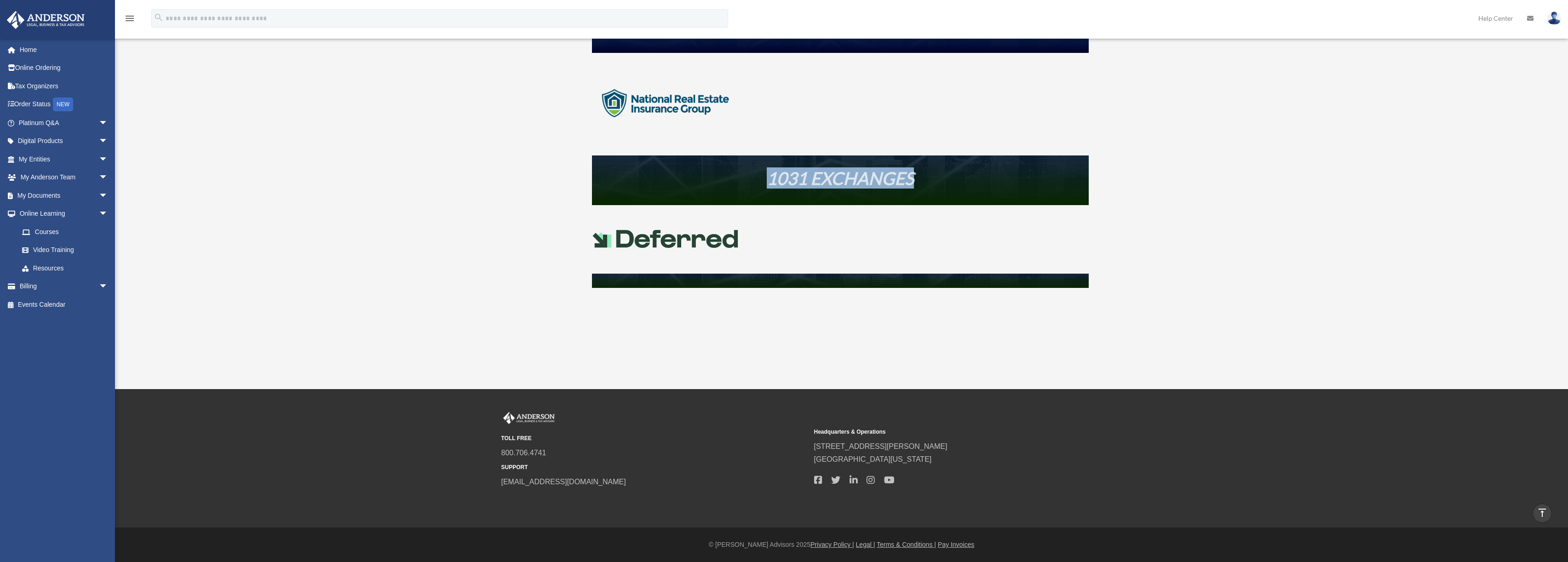
drag, startPoint x: 769, startPoint y: 182, endPoint x: 928, endPoint y: 177, distance: 159.1
click at [928, 177] on h1 "1031 EXCHANGES" at bounding box center [840, 180] width 497 height 22
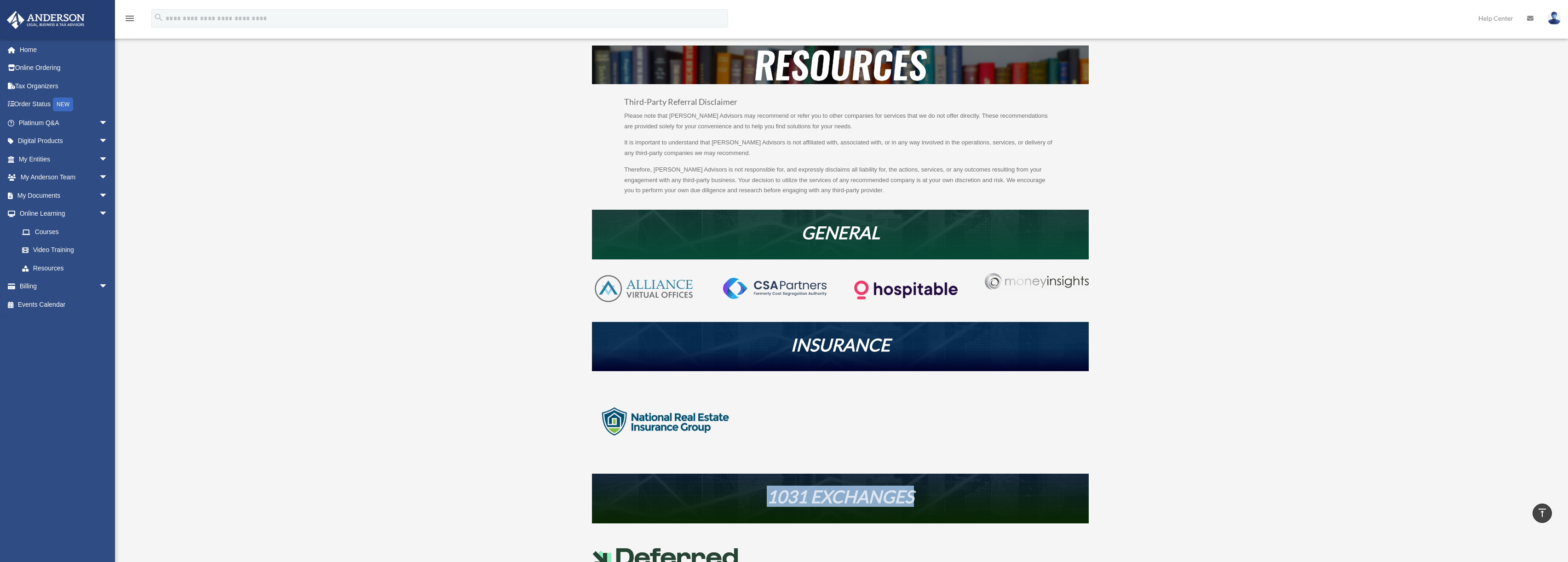
scroll to position [56, 0]
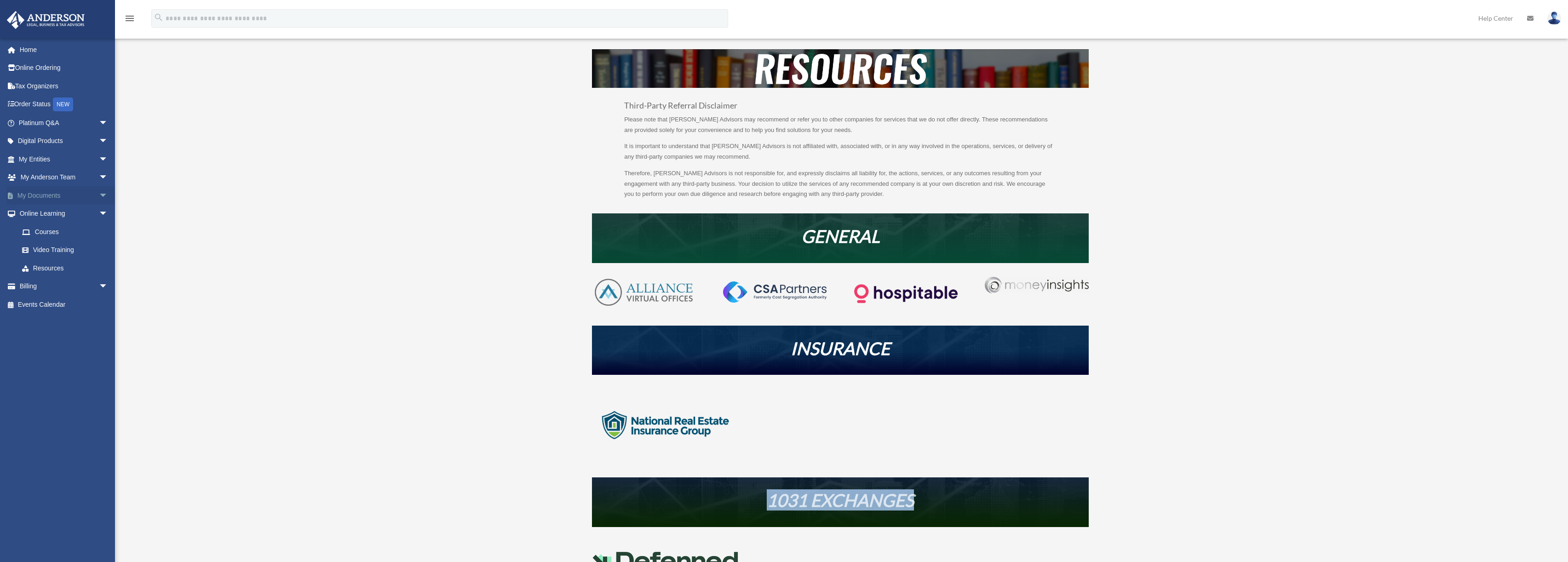
click at [99, 192] on span "arrow_drop_down" at bounding box center [108, 196] width 18 height 18
click at [99, 192] on span "arrow_drop_up" at bounding box center [108, 196] width 18 height 18
click at [99, 159] on span "arrow_drop_down" at bounding box center [108, 159] width 18 height 18
click at [76, 179] on link "Overview" at bounding box center [67, 178] width 109 height 18
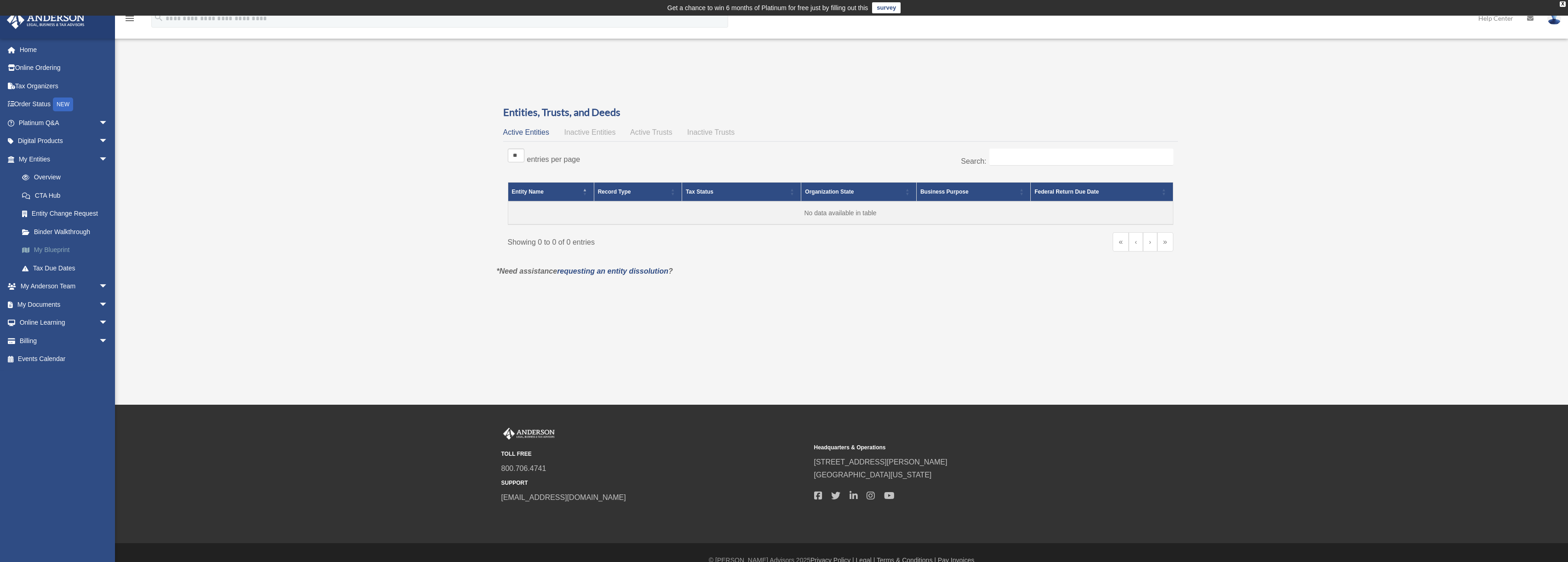
click at [58, 249] on link "My Blueprint" at bounding box center [67, 250] width 109 height 18
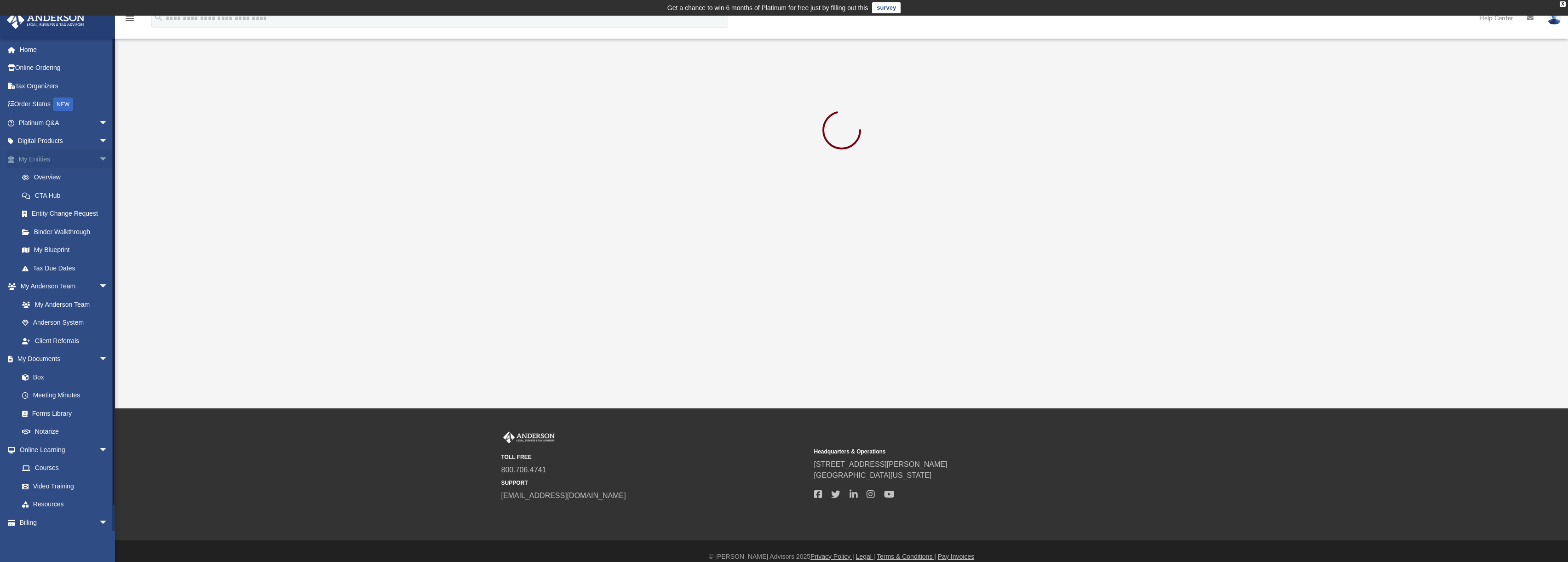
click at [88, 152] on link "My Entities arrow_drop_down" at bounding box center [64, 159] width 116 height 18
click at [87, 140] on link "Digital Products arrow_drop_down" at bounding box center [64, 141] width 116 height 18
click at [99, 139] on span "arrow_drop_down" at bounding box center [108, 141] width 18 height 18
click at [69, 159] on div "Tax Toolbox" at bounding box center [71, 159] width 78 height 12
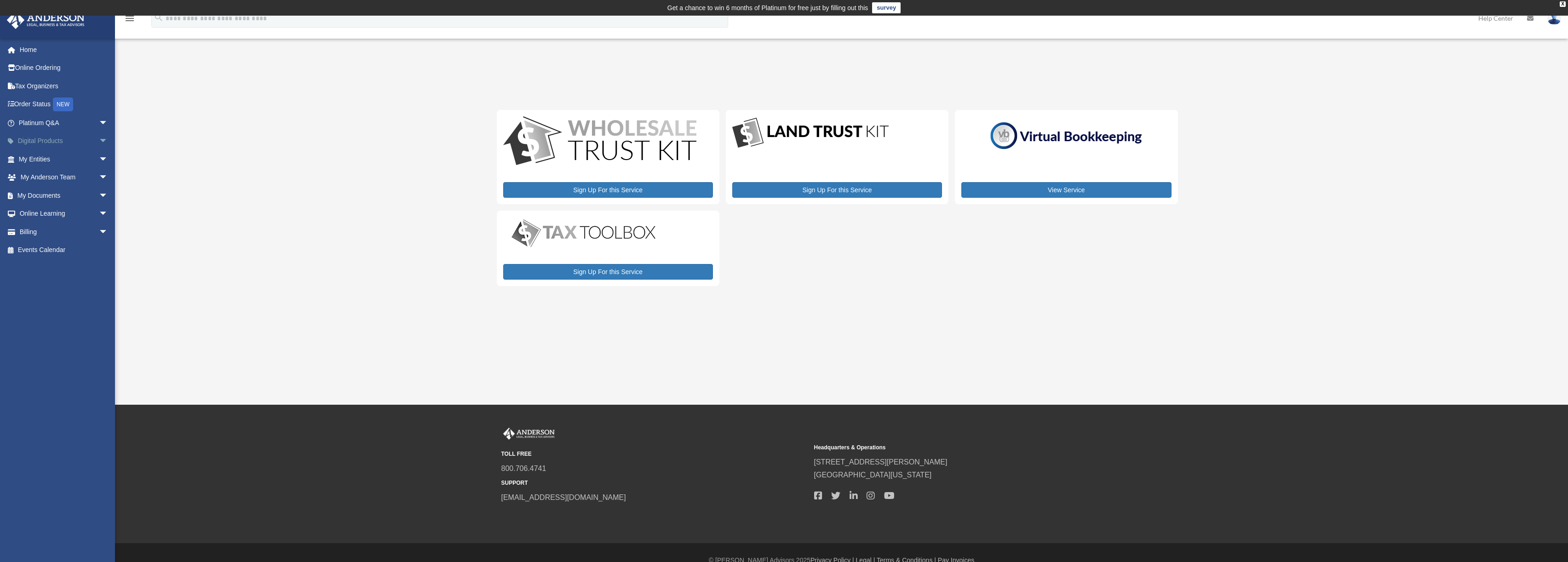
click at [99, 141] on span "arrow_drop_down" at bounding box center [108, 141] width 18 height 18
click at [76, 178] on div "Virtual Bookkeeping" at bounding box center [71, 177] width 78 height 12
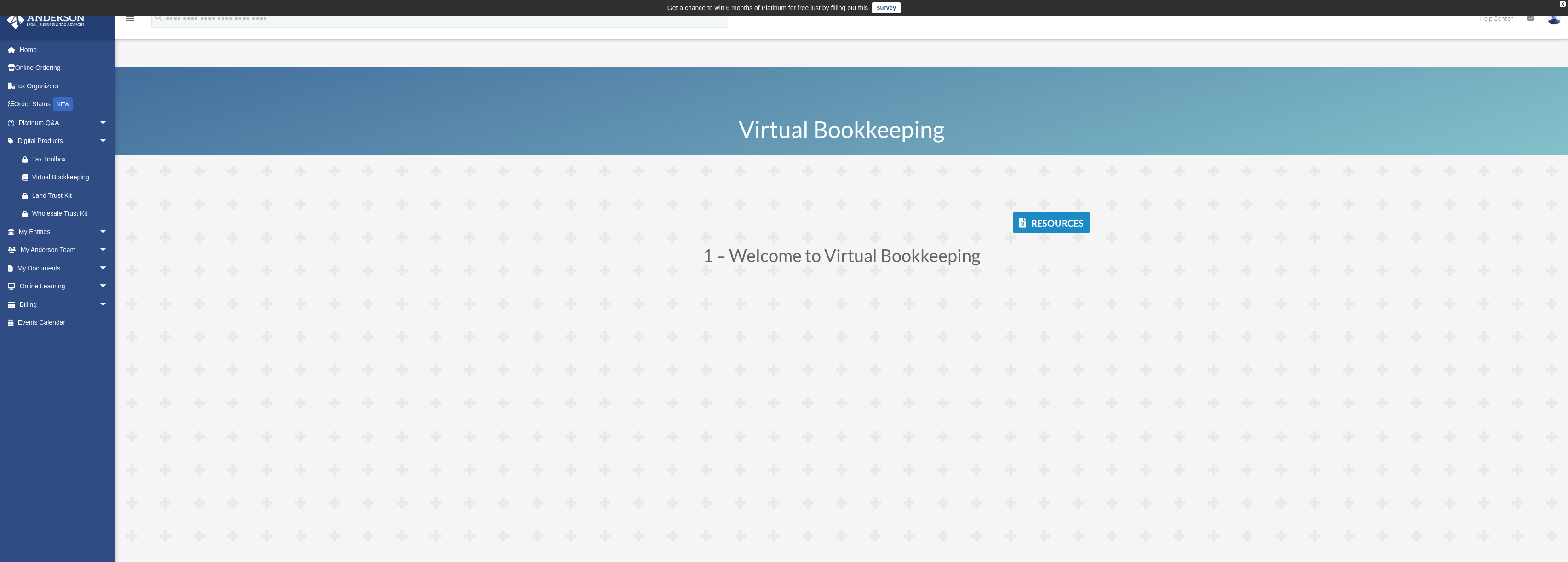
drag, startPoint x: 376, startPoint y: 172, endPoint x: 373, endPoint y: 189, distance: 17.3
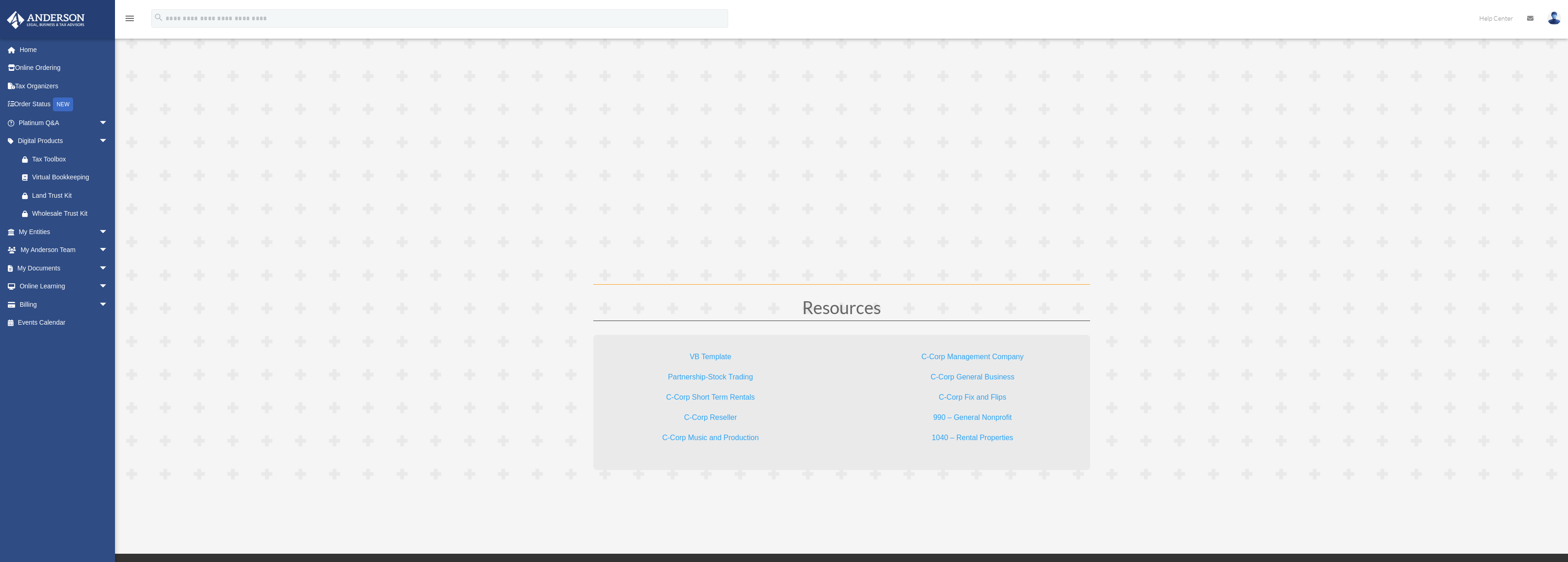
scroll to position [2745, 0]
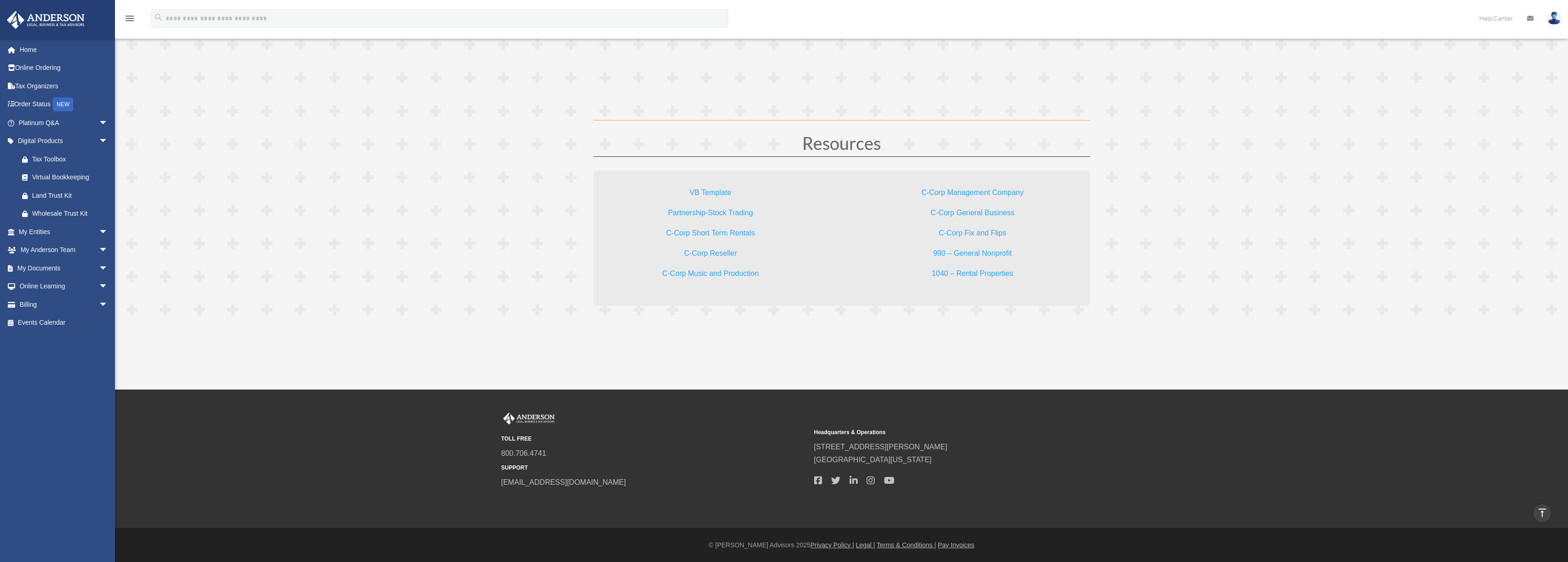
drag, startPoint x: 391, startPoint y: 330, endPoint x: 388, endPoint y: 286, distance: 44.1
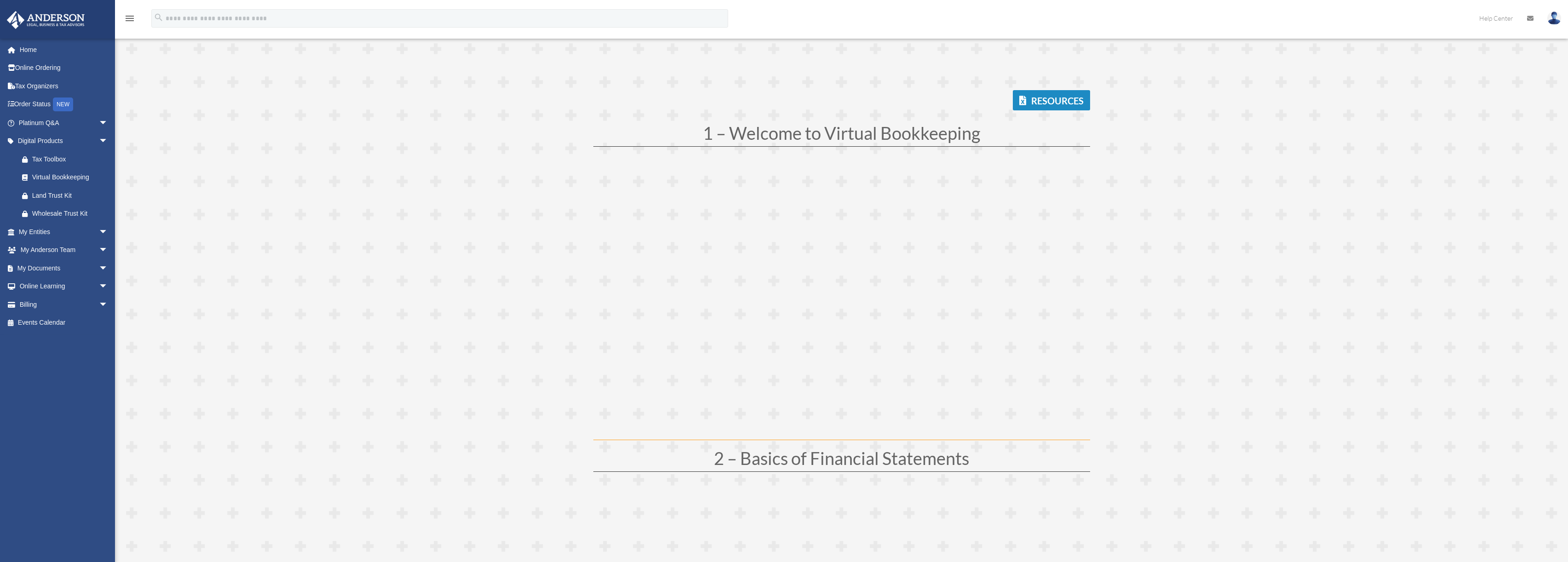
scroll to position [184, 0]
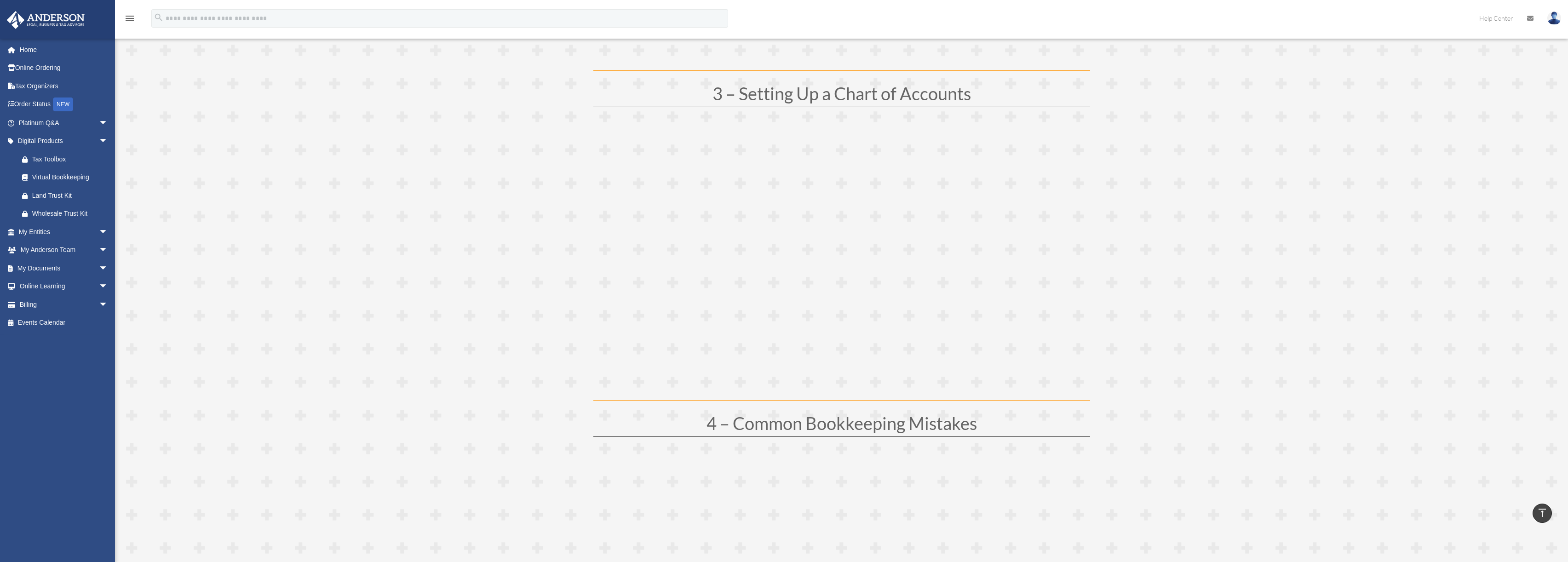
scroll to position [828, 0]
